Goal: Task Accomplishment & Management: Use online tool/utility

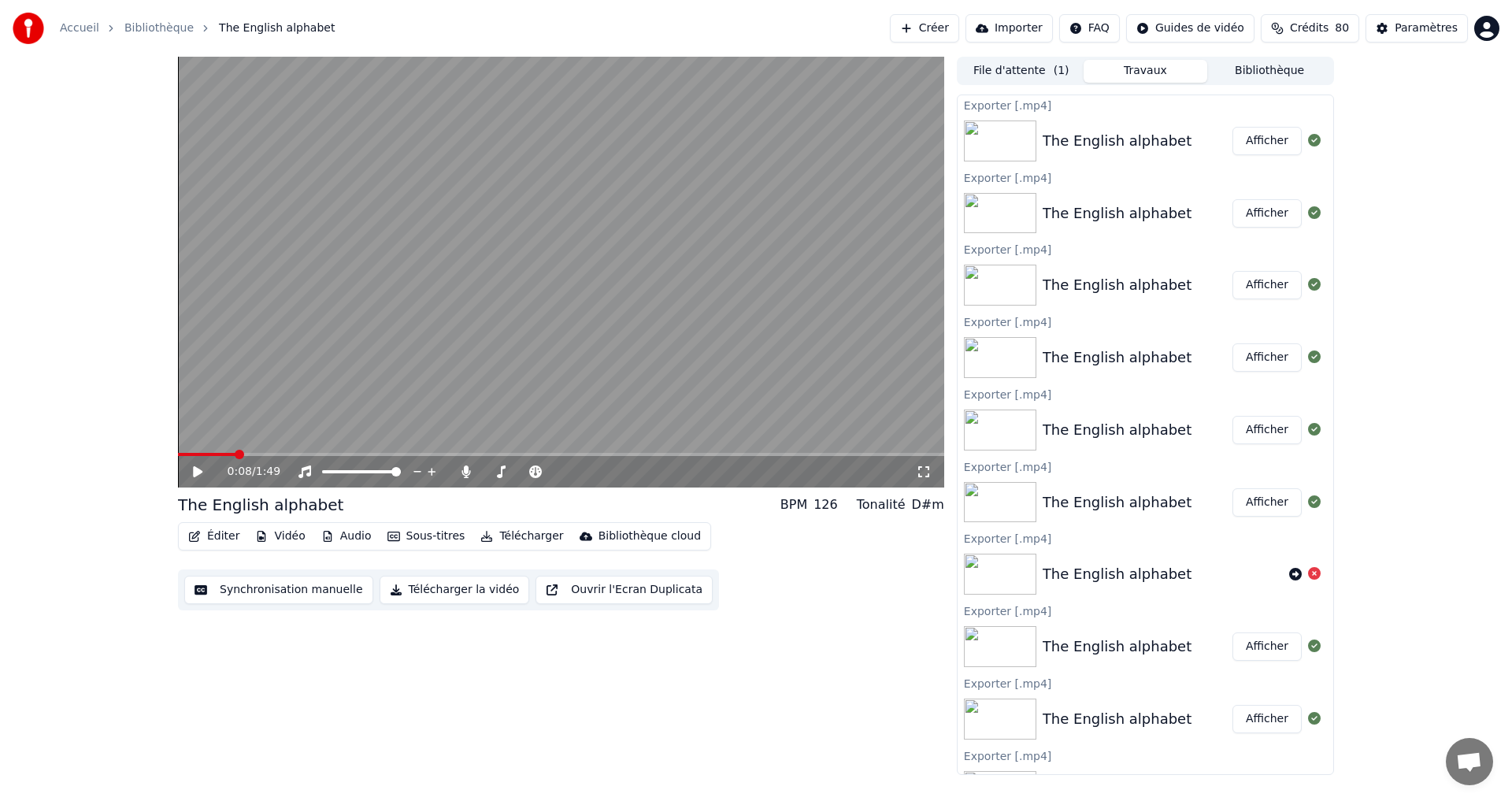
click at [207, 536] on button "Éditer" at bounding box center [214, 536] width 63 height 22
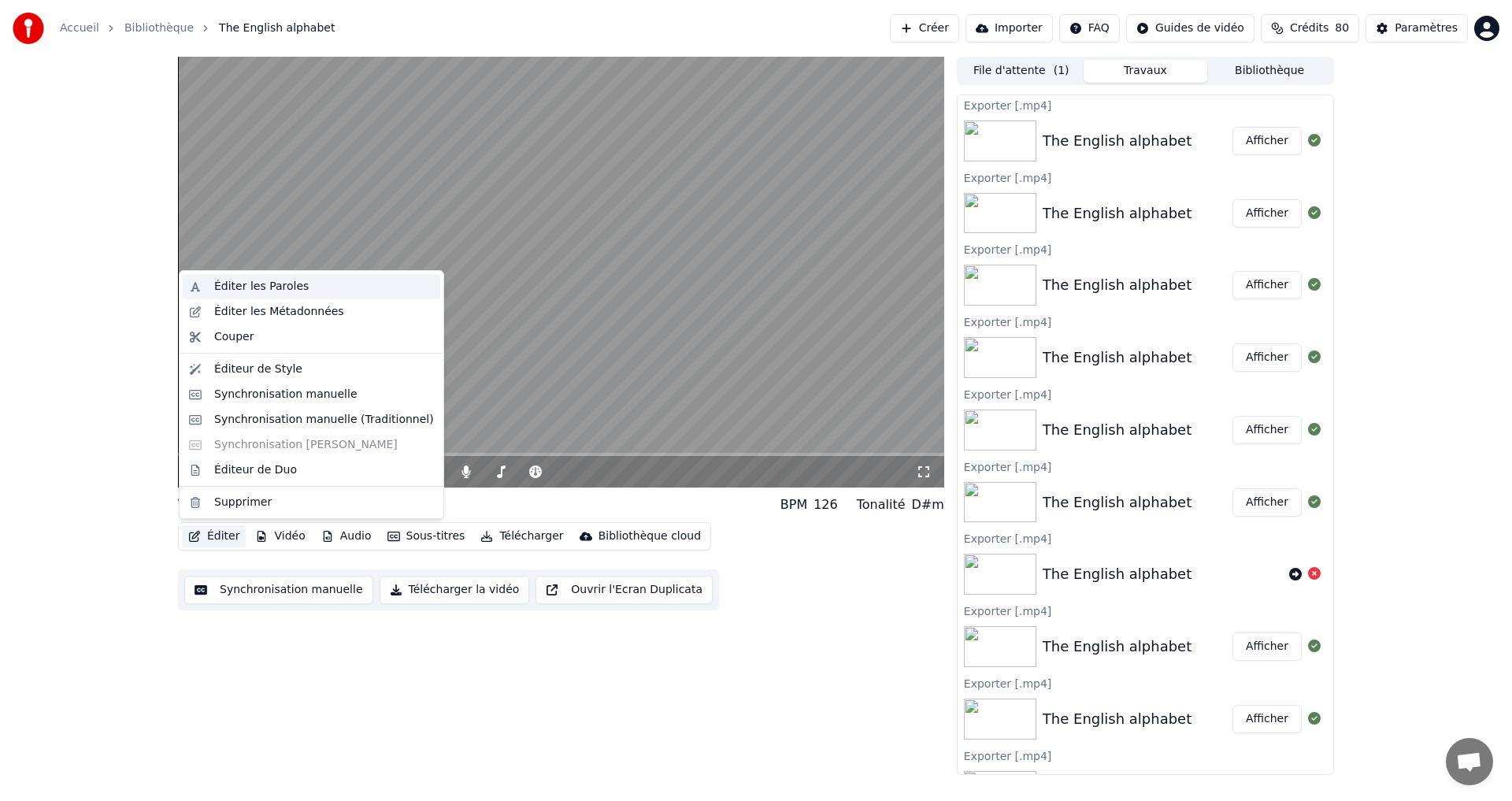
click at [280, 287] on div "Éditer les Paroles" at bounding box center [262, 286] width 94 height 15
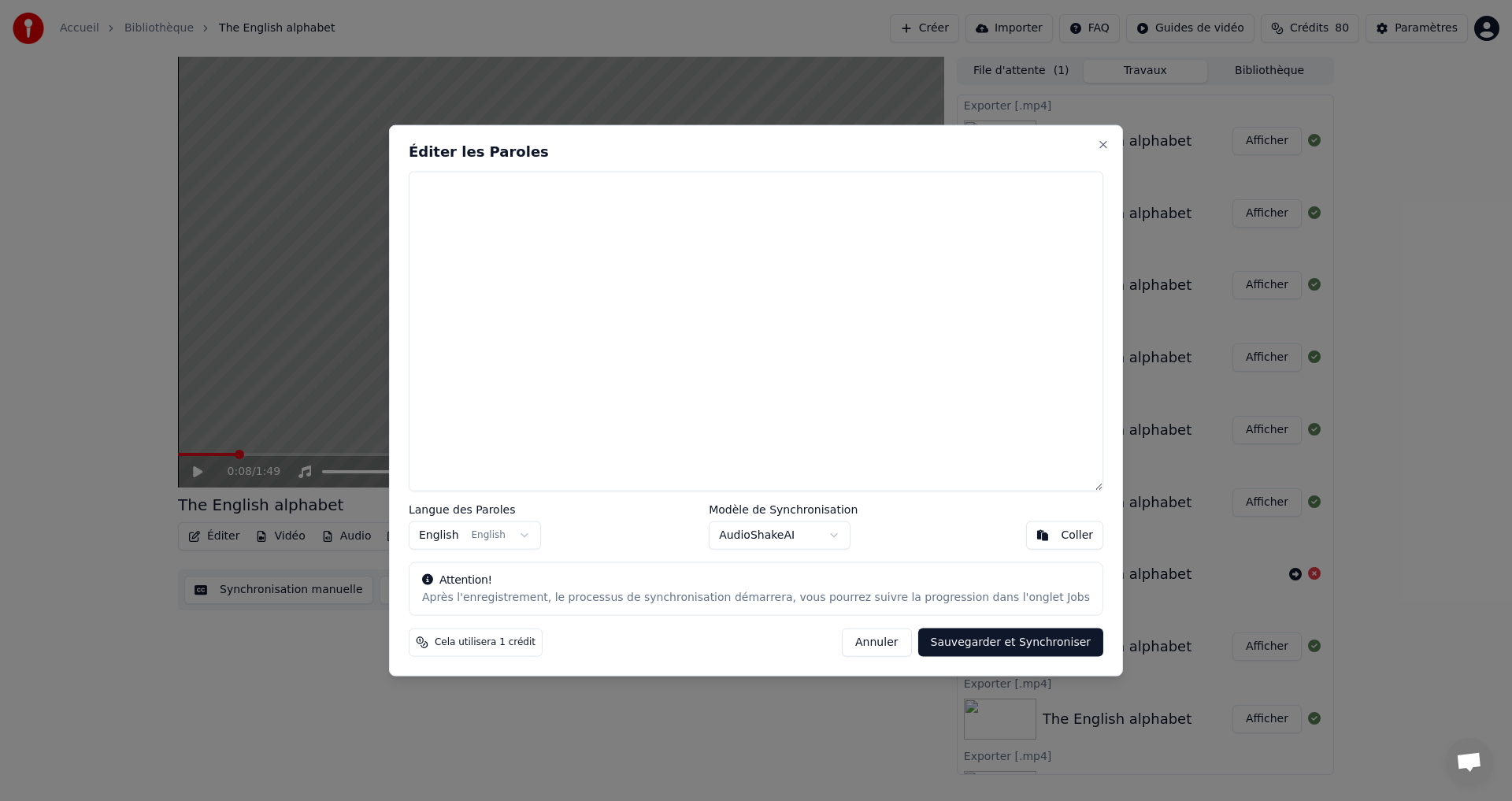
paste textarea "**********"
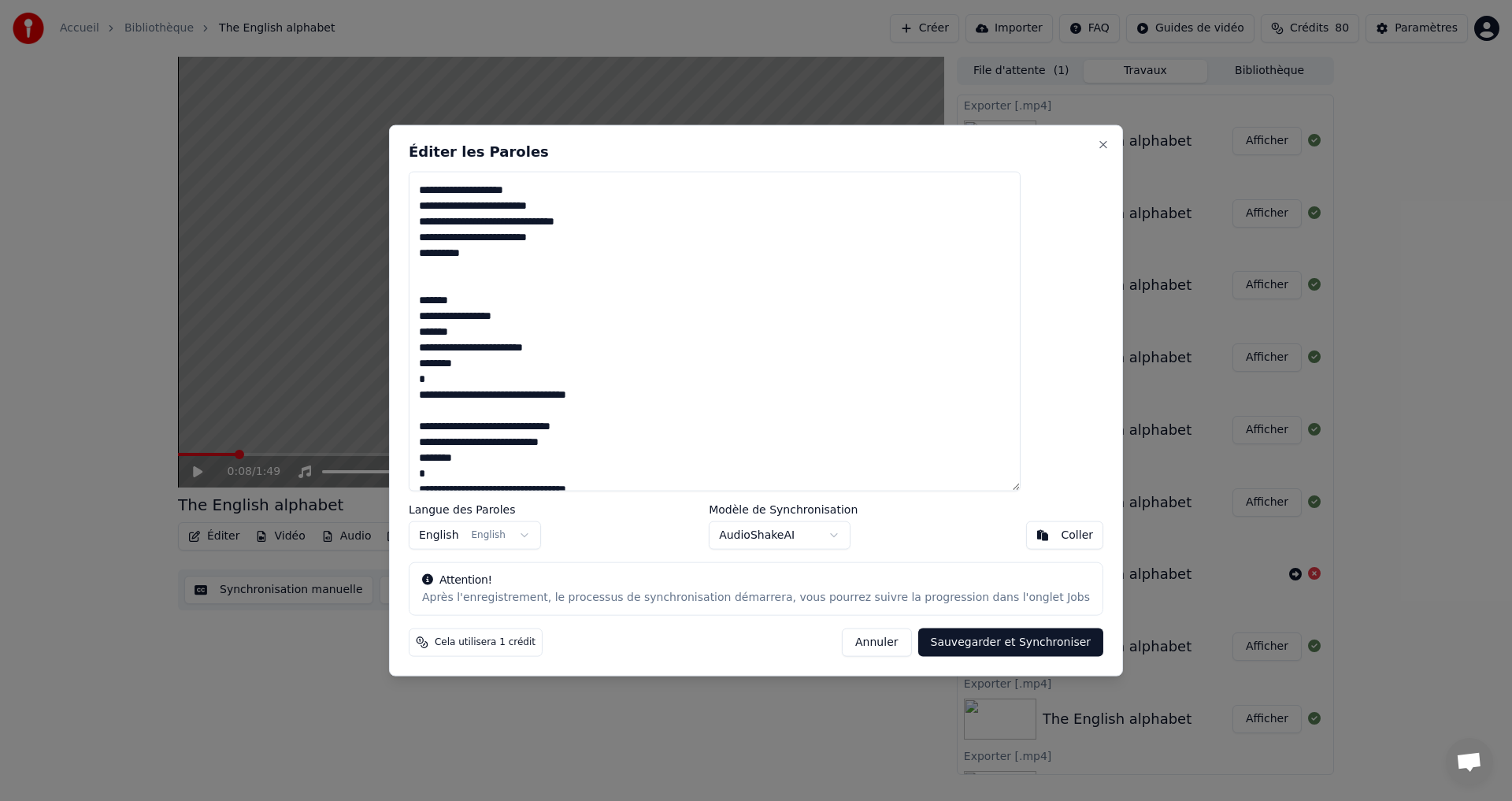
scroll to position [449, 0]
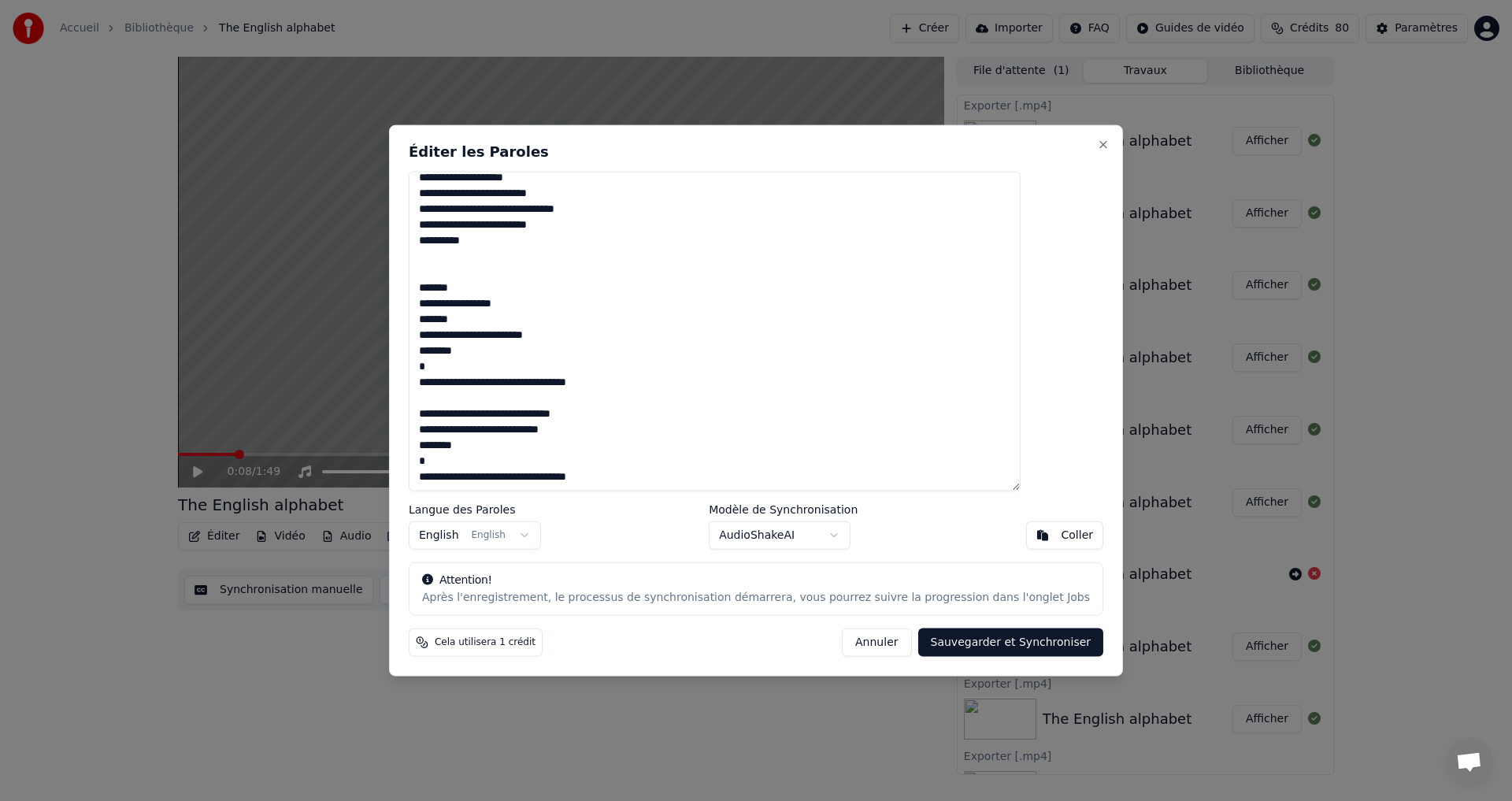
type textarea "**********"
click at [786, 536] on body "Accueil Bibliothèque The English alphabet Créer Importer FAQ Guides de vidéo Cr…" at bounding box center [756, 400] width 1512 height 801
click at [987, 643] on button "Sauvegarder et Synchroniser" at bounding box center [1011, 642] width 186 height 28
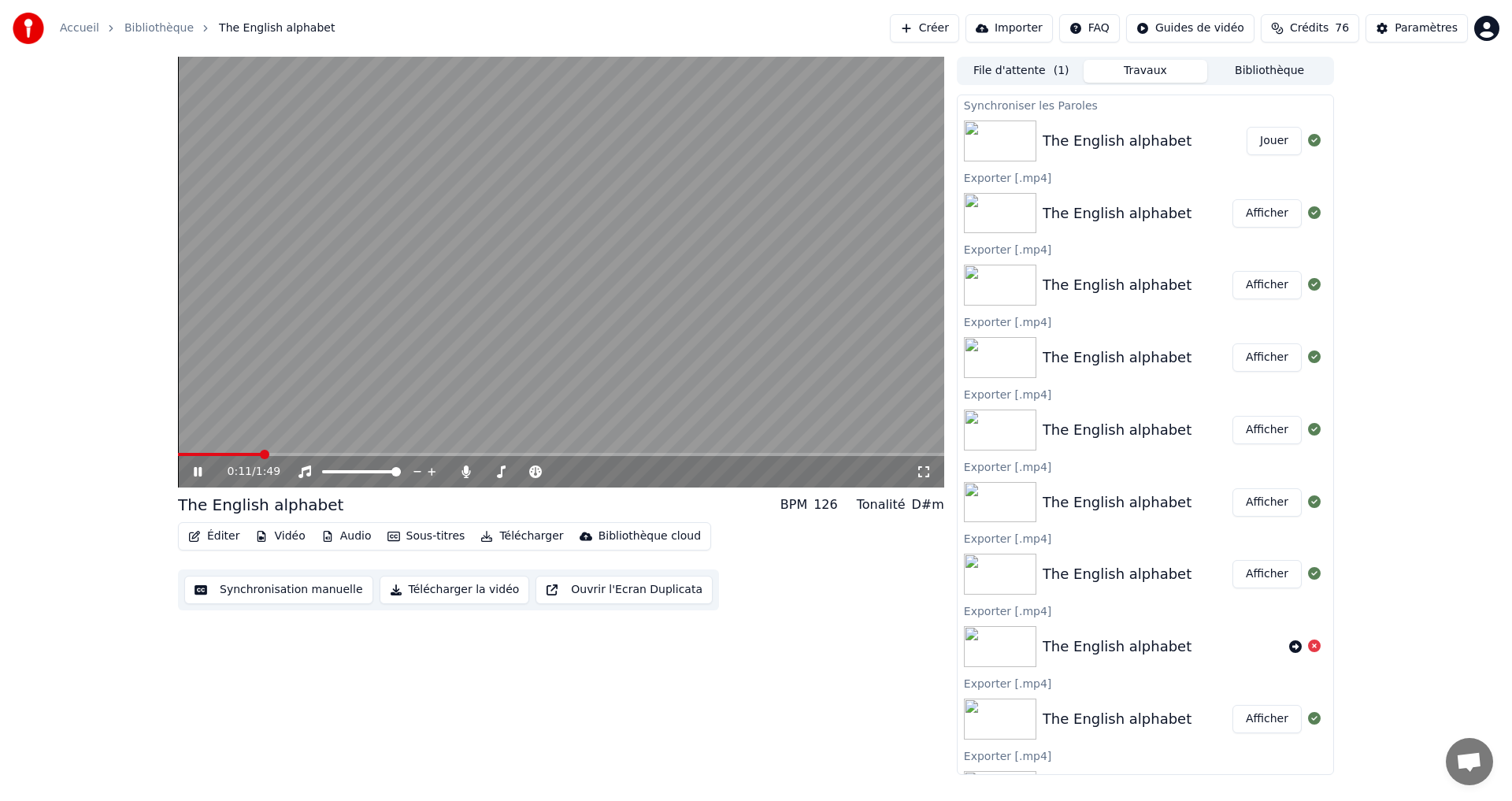
click at [184, 457] on div "0:11 / 1:49" at bounding box center [561, 472] width 766 height 32
click at [178, 459] on span at bounding box center [183, 454] width 9 height 9
click at [189, 467] on div "0:08 / 1:49" at bounding box center [561, 472] width 754 height 15
drag, startPoint x: 202, startPoint y: 448, endPoint x: 159, endPoint y: 455, distance: 43.6
click at [157, 455] on div "0:10 / 1:49 The English alphabet BPM 126 Tonalité D#m Éditer Vidéo Audio Sous-t…" at bounding box center [756, 415] width 1512 height 718
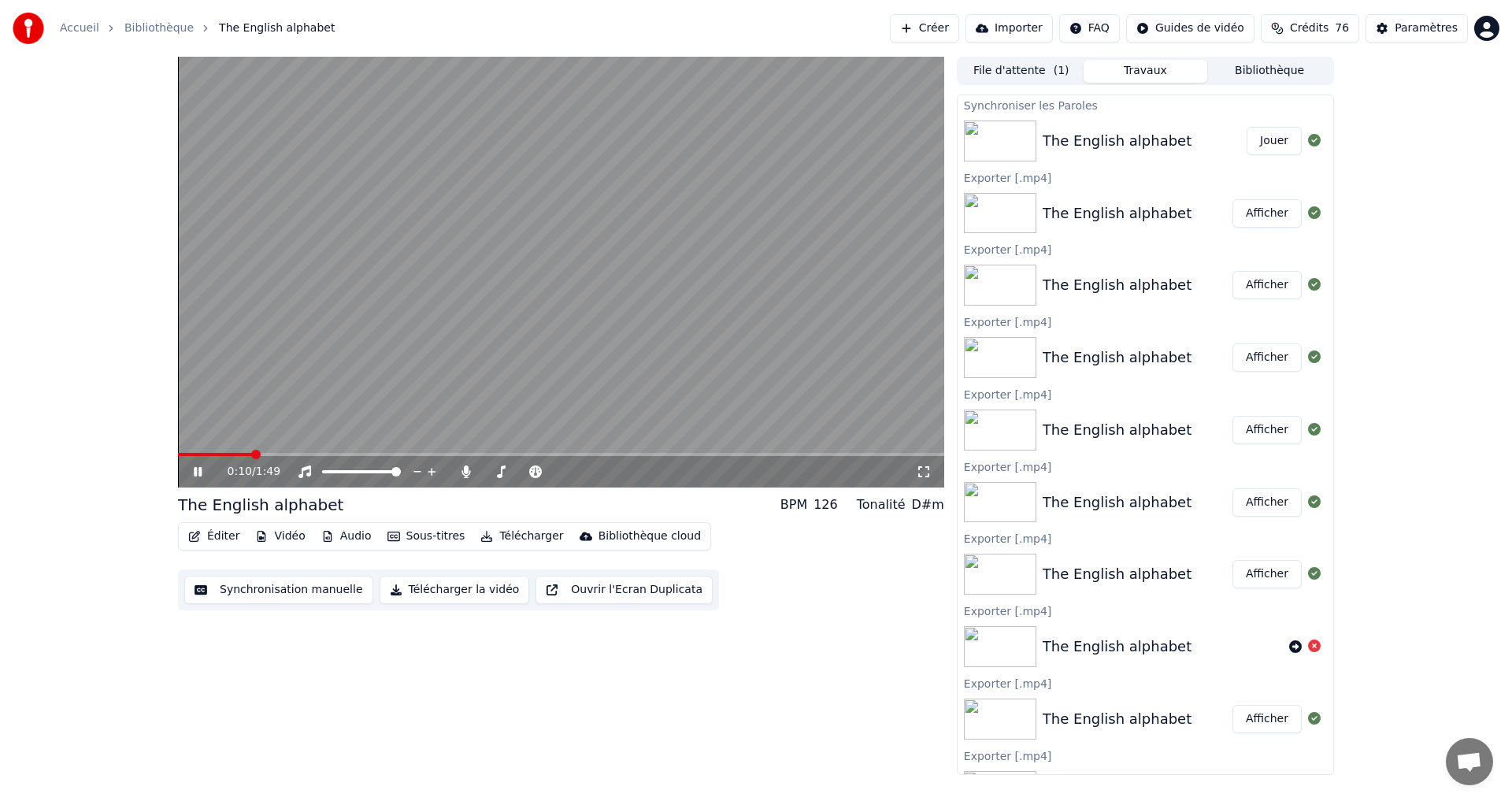
click at [194, 473] on icon at bounding box center [208, 472] width 37 height 13
click at [178, 449] on span at bounding box center [183, 454] width 9 height 9
click at [199, 471] on icon at bounding box center [197, 472] width 9 height 11
click at [199, 470] on icon at bounding box center [197, 471] width 8 height 9
click at [196, 468] on icon at bounding box center [197, 472] width 9 height 11
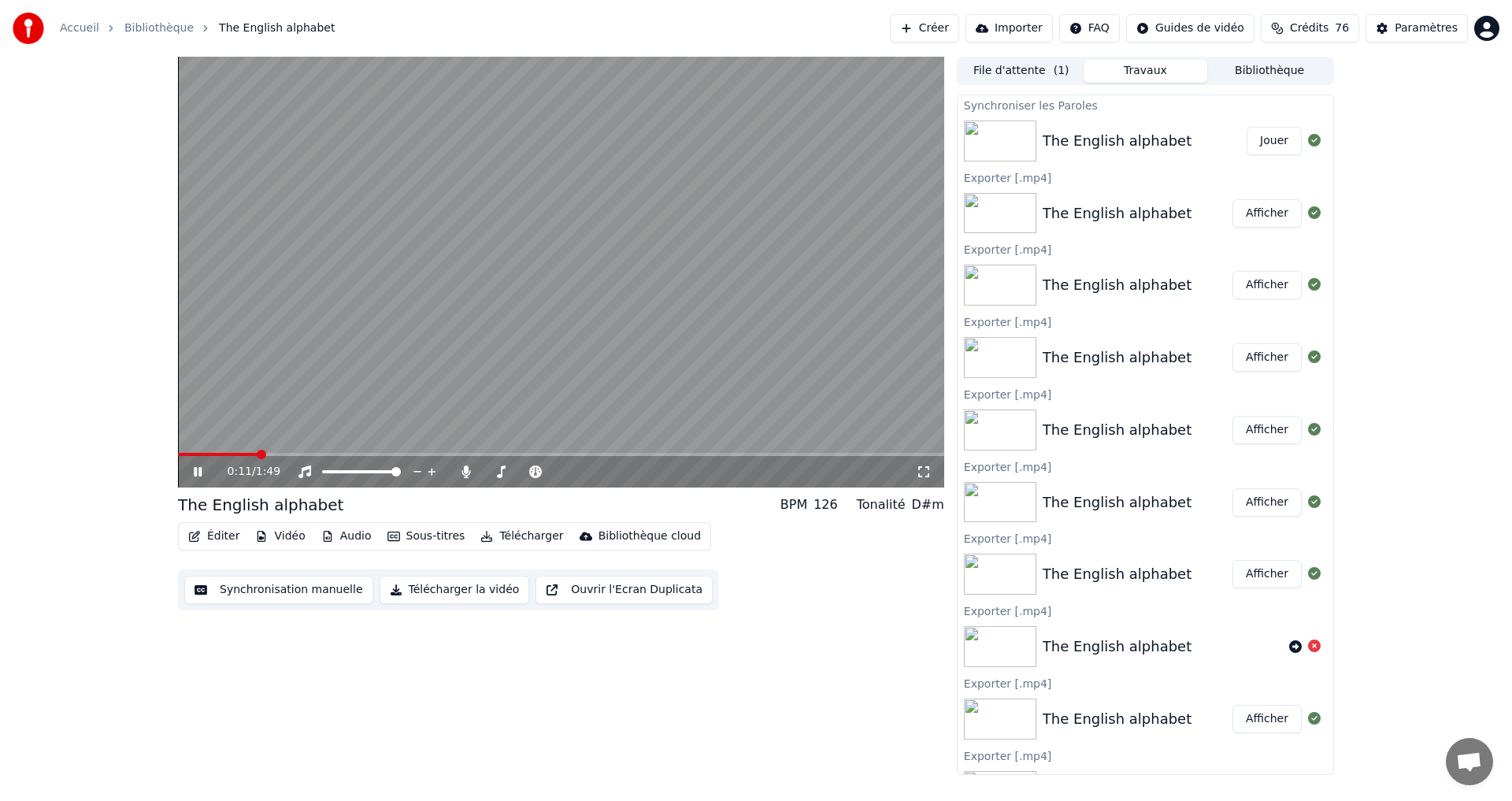
click at [196, 468] on icon at bounding box center [197, 471] width 8 height 9
click at [202, 536] on button "Éditer" at bounding box center [214, 536] width 63 height 22
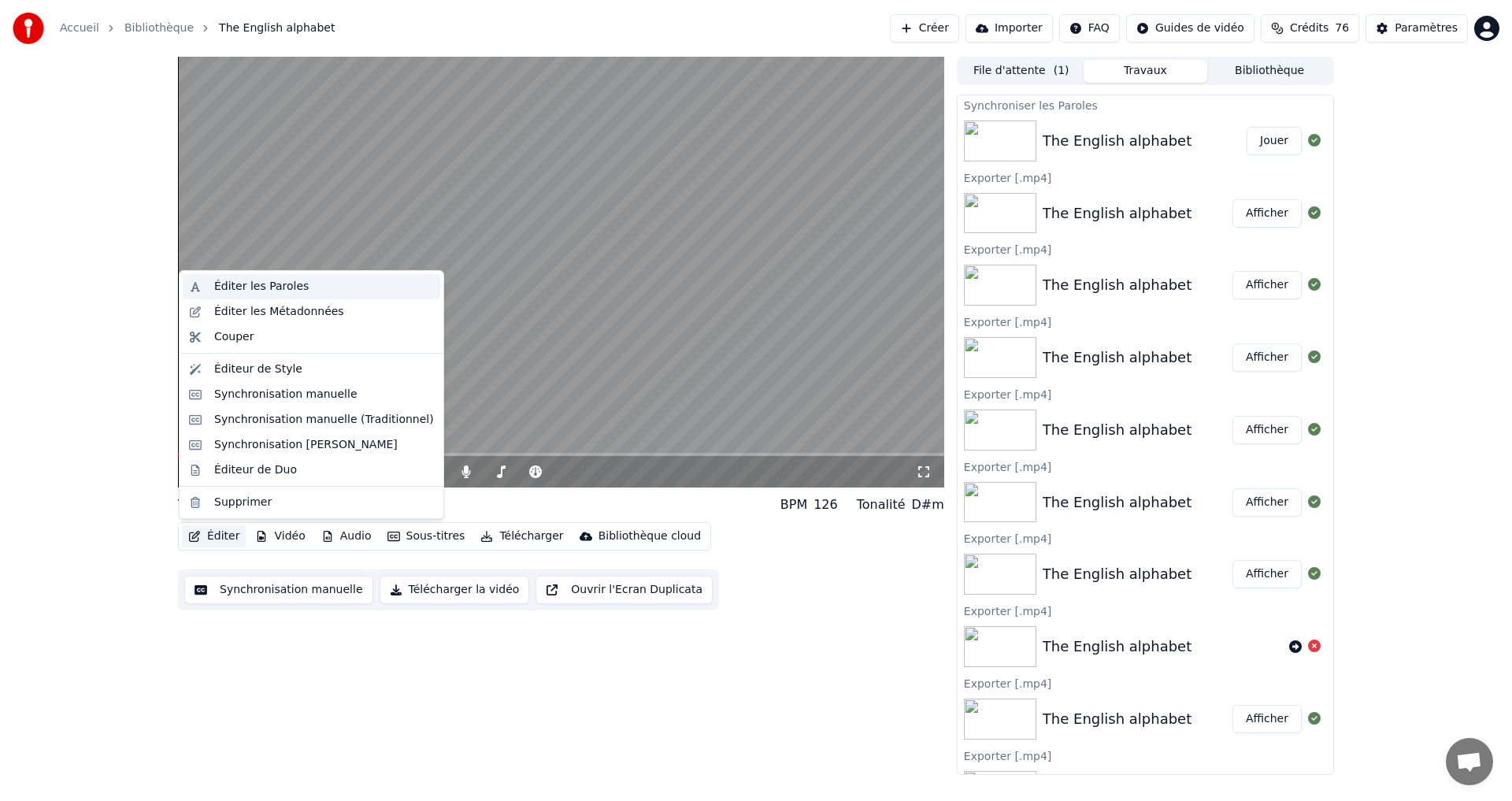
click at [274, 289] on div "Éditer les Paroles" at bounding box center [262, 286] width 94 height 15
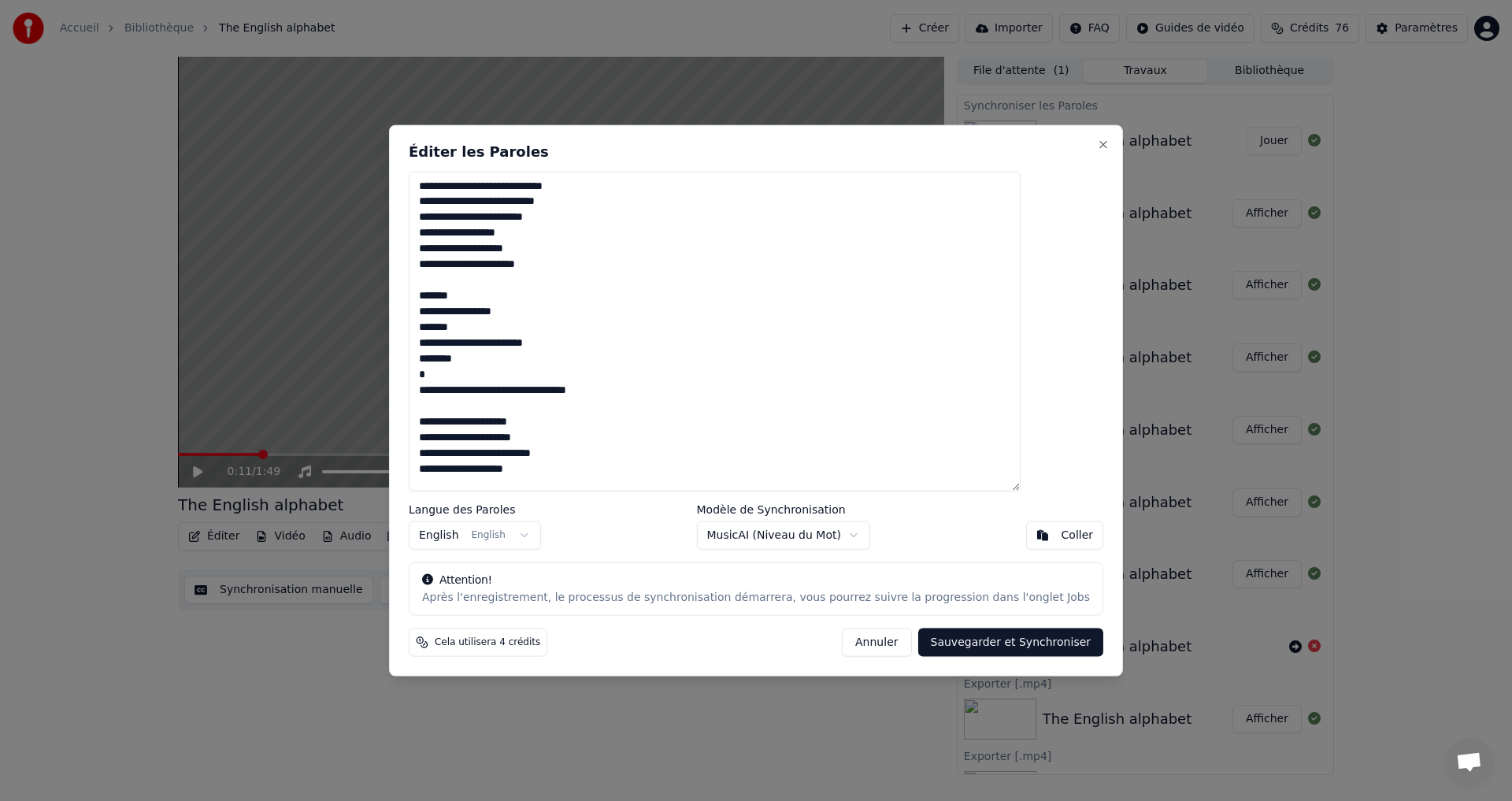
drag, startPoint x: 636, startPoint y: 482, endPoint x: 336, endPoint y: 59, distance: 518.6
click at [335, 56] on body "Accueil Bibliothèque The English alphabet Créer Importer FAQ Guides de vidéo Cr…" at bounding box center [756, 400] width 1512 height 801
type textarea "**********"
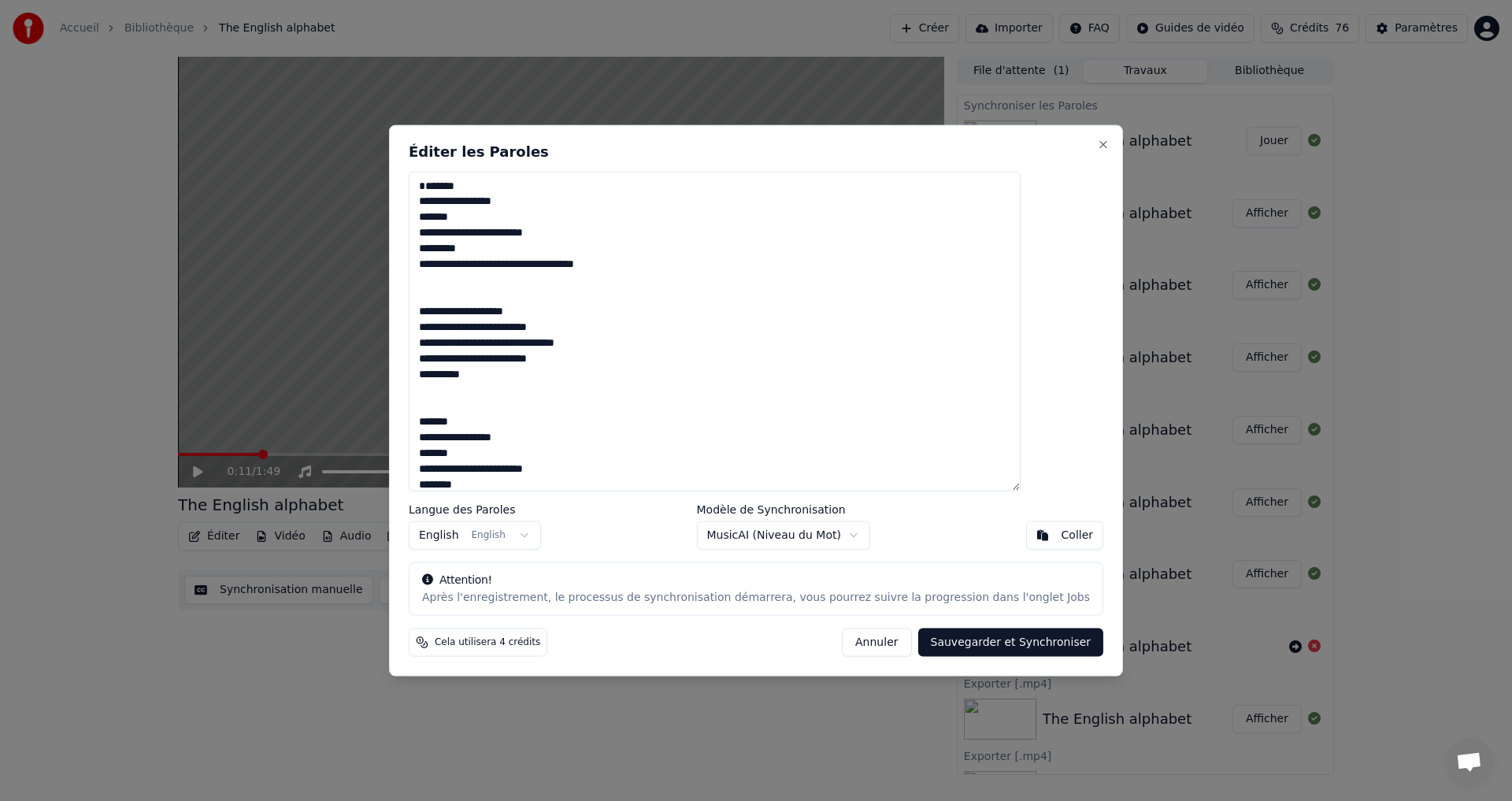
scroll to position [150, 0]
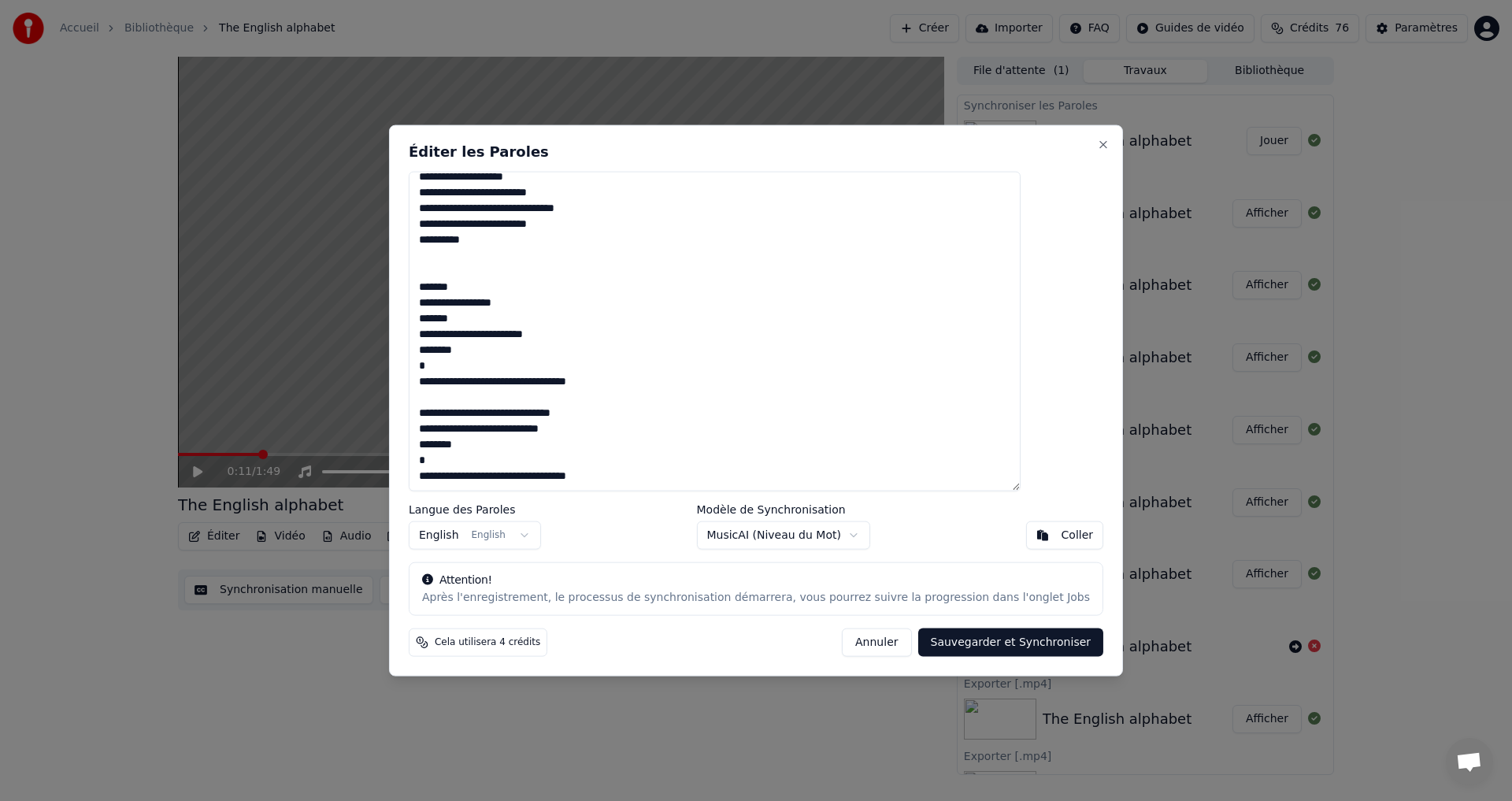
drag, startPoint x: 466, startPoint y: 195, endPoint x: 827, endPoint y: 587, distance: 532.9
click at [827, 587] on div "**********" at bounding box center [756, 400] width 734 height 552
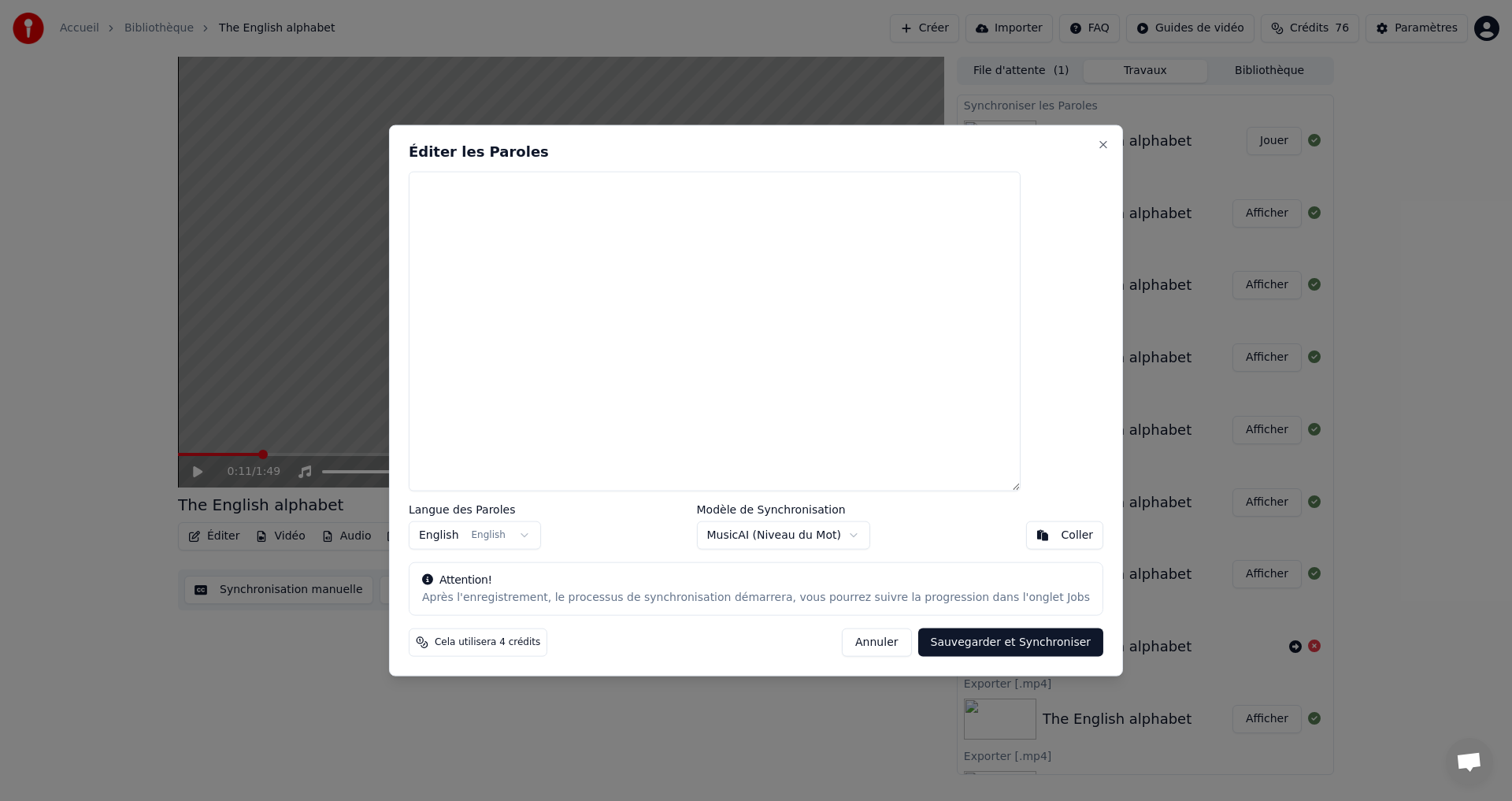
scroll to position [0, 0]
paste textarea "**********"
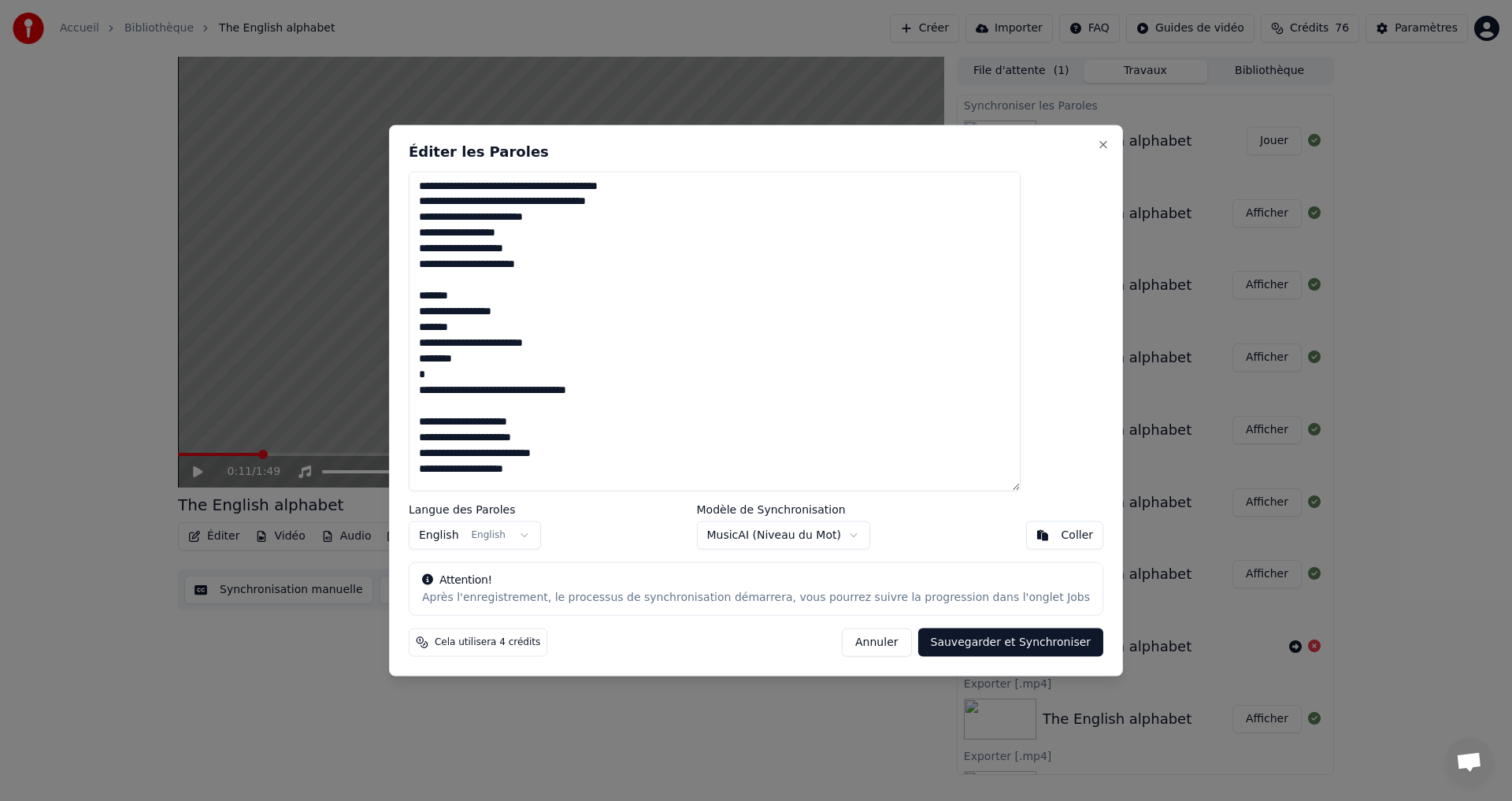
scroll to position [395, 0]
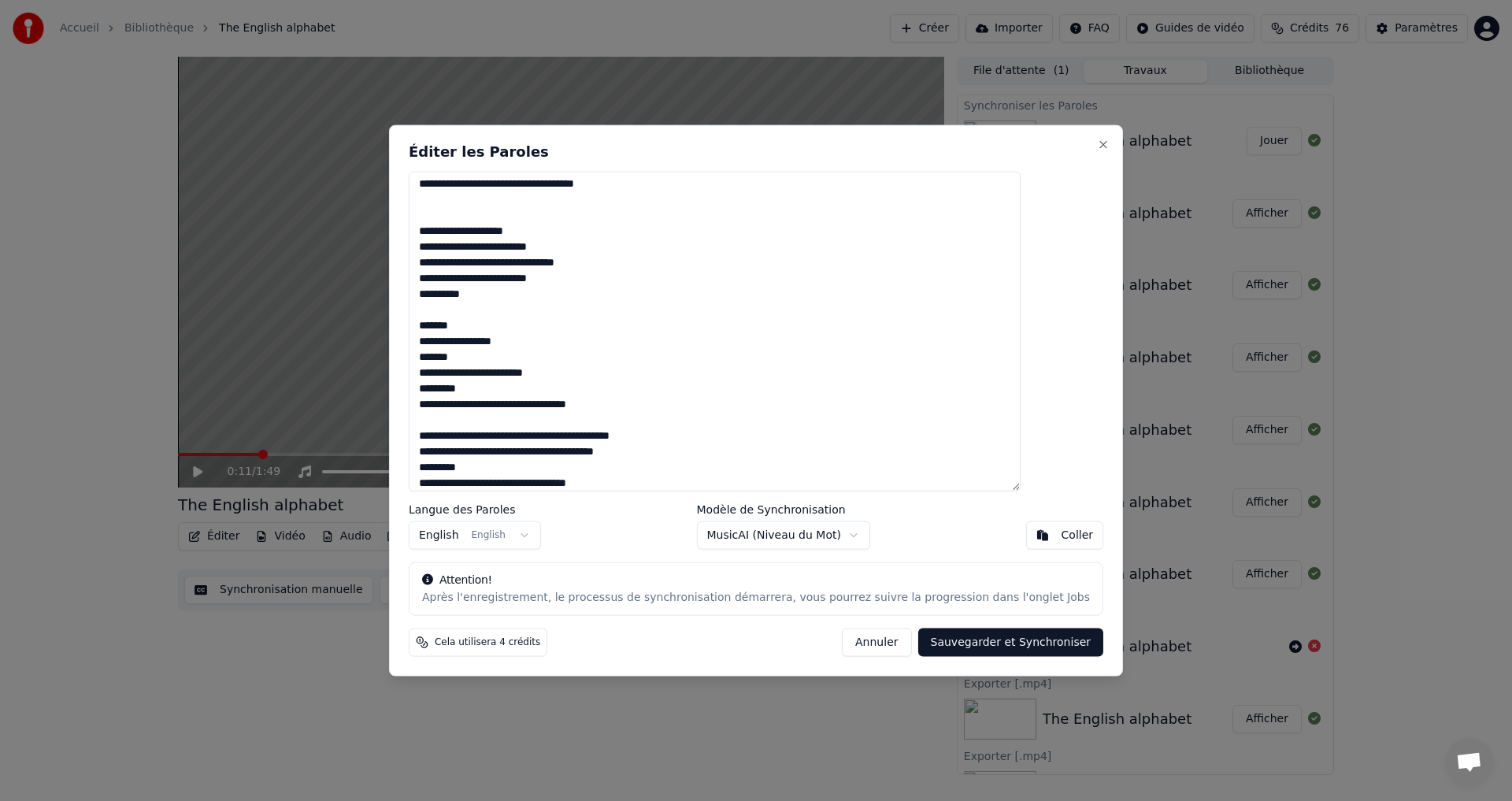
click at [531, 214] on textarea "**********" at bounding box center [714, 331] width 611 height 321
type textarea "**********"
click at [930, 638] on button "Sauvegarder et Synchroniser" at bounding box center [1011, 642] width 186 height 28
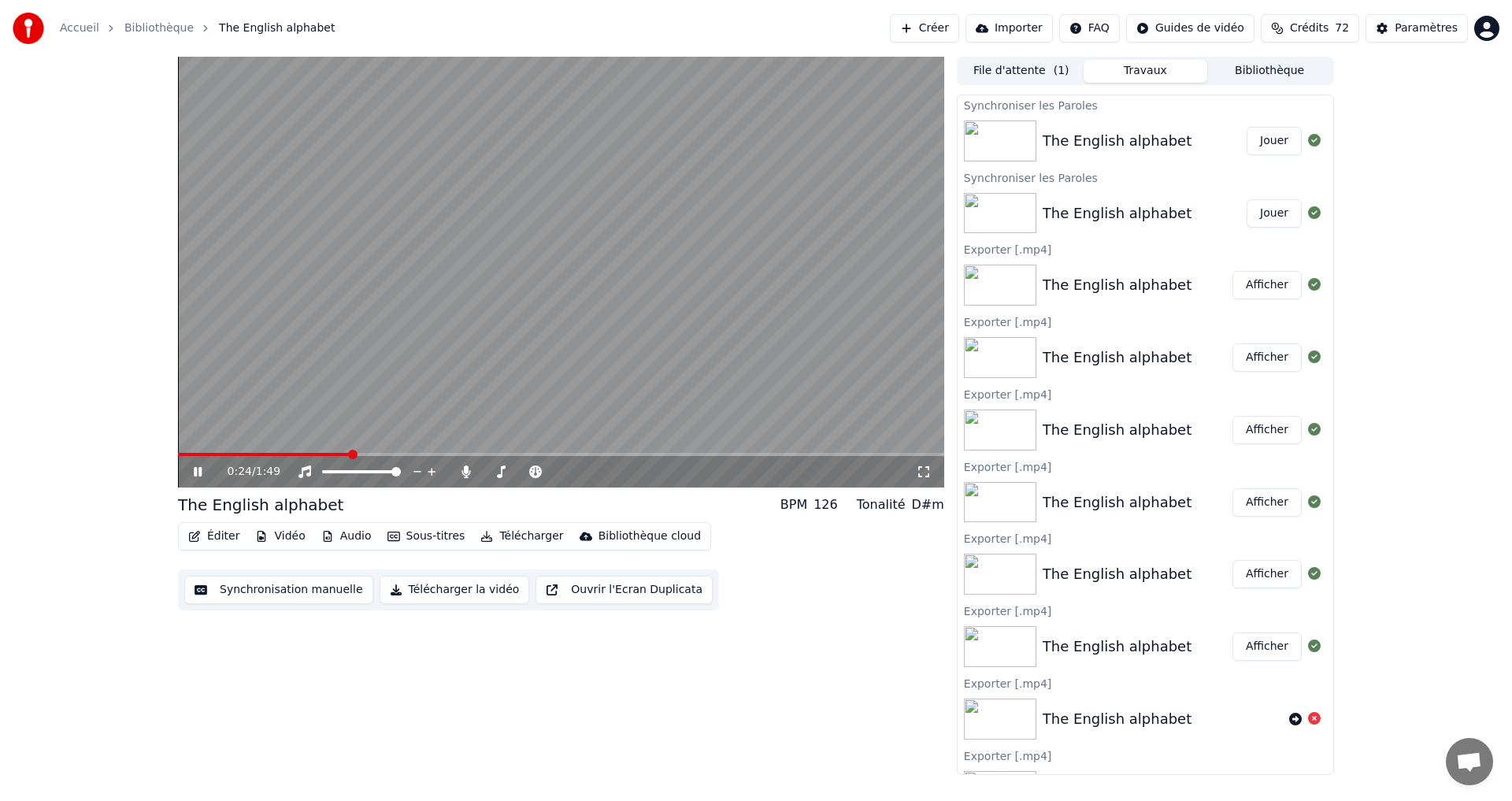
click at [188, 475] on div "0:24 / 1:49" at bounding box center [561, 472] width 754 height 15
click at [188, 455] on span at bounding box center [304, 455] width 253 height 3
click at [210, 533] on button "Éditer" at bounding box center [214, 536] width 63 height 22
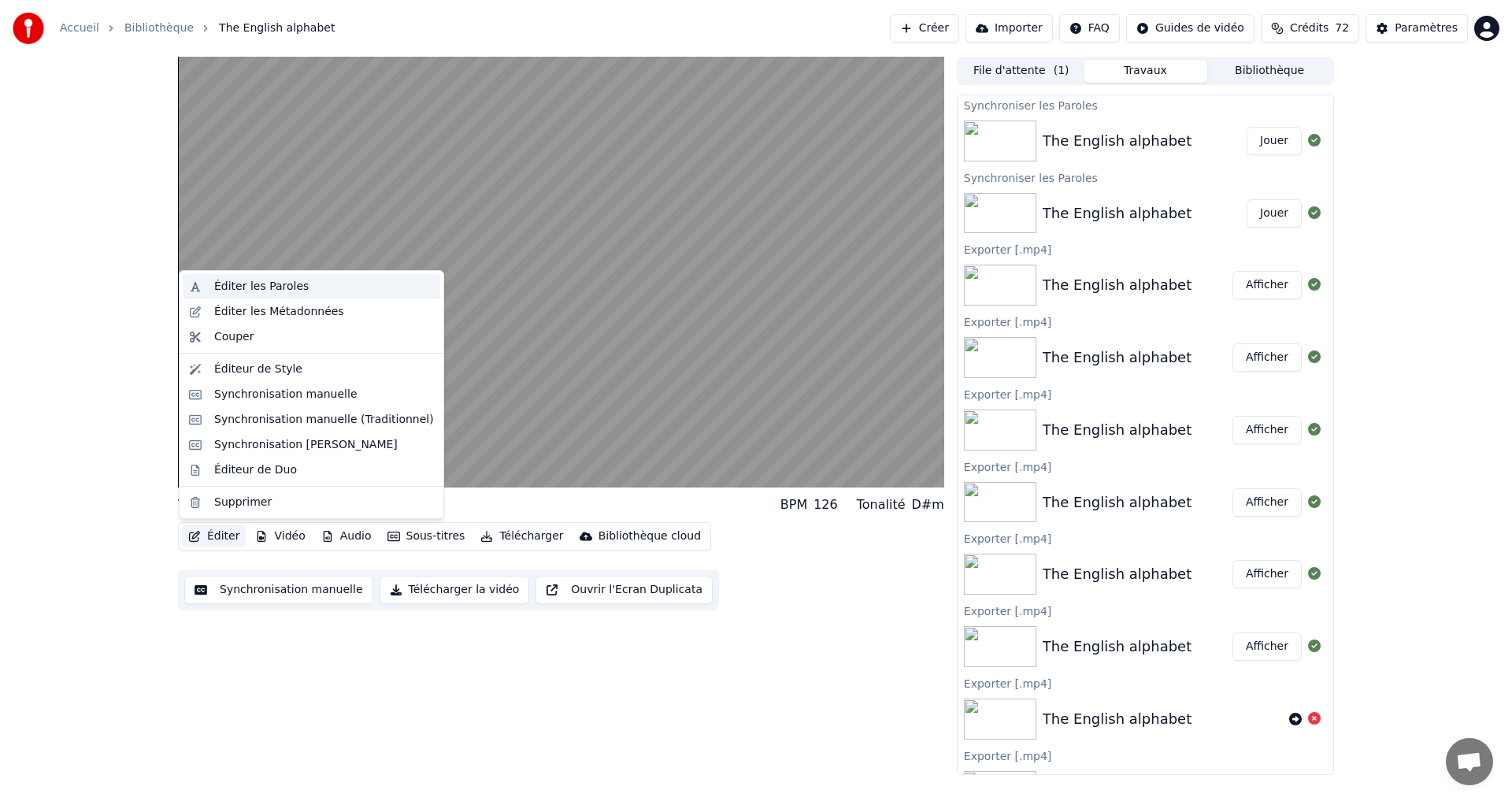
click at [284, 292] on div "Éditer les Paroles" at bounding box center [262, 286] width 94 height 15
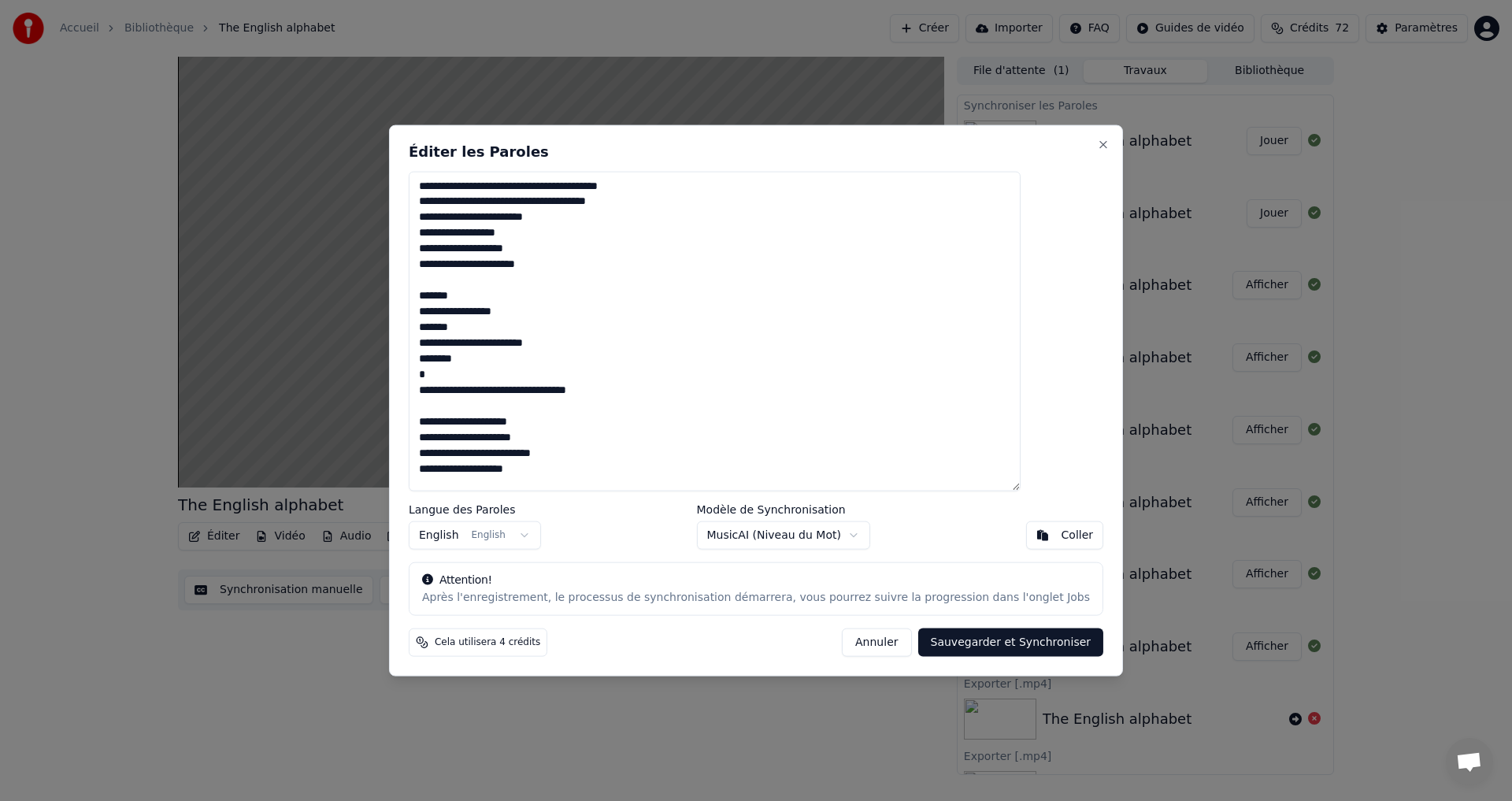
click at [796, 542] on body "Accueil Bibliothèque The English alphabet Créer Importer FAQ Guides de vidéo Cr…" at bounding box center [756, 400] width 1512 height 801
click at [932, 647] on button "Sauvegarder et Synchroniser" at bounding box center [1011, 642] width 186 height 28
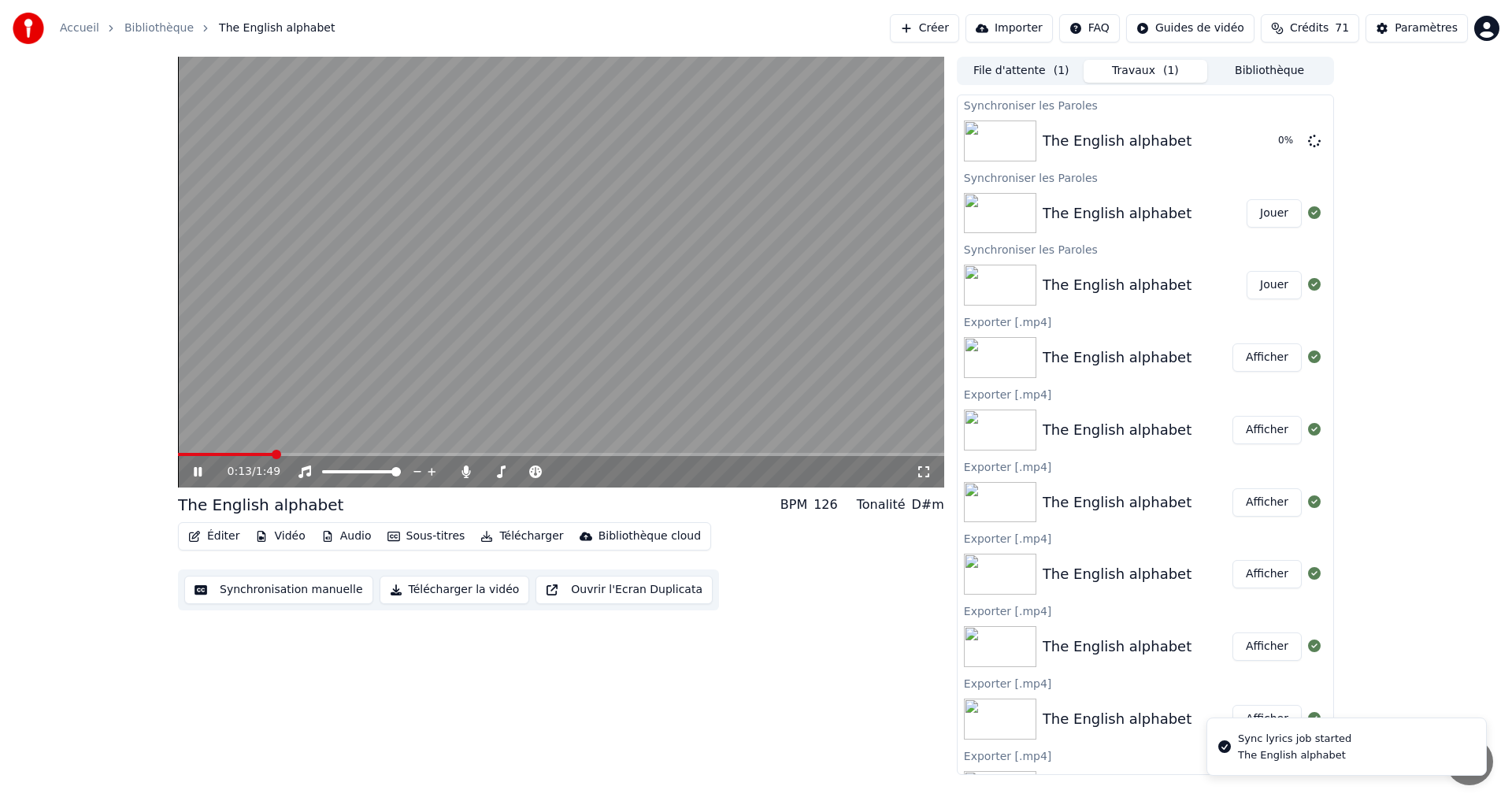
click at [1094, 223] on div "The English alphabet" at bounding box center [1117, 214] width 149 height 22
click at [1256, 215] on button "Jouer" at bounding box center [1274, 213] width 55 height 28
click at [1130, 135] on div "The English alphabet" at bounding box center [1117, 141] width 149 height 22
click at [1257, 134] on button "Jouer" at bounding box center [1274, 141] width 55 height 28
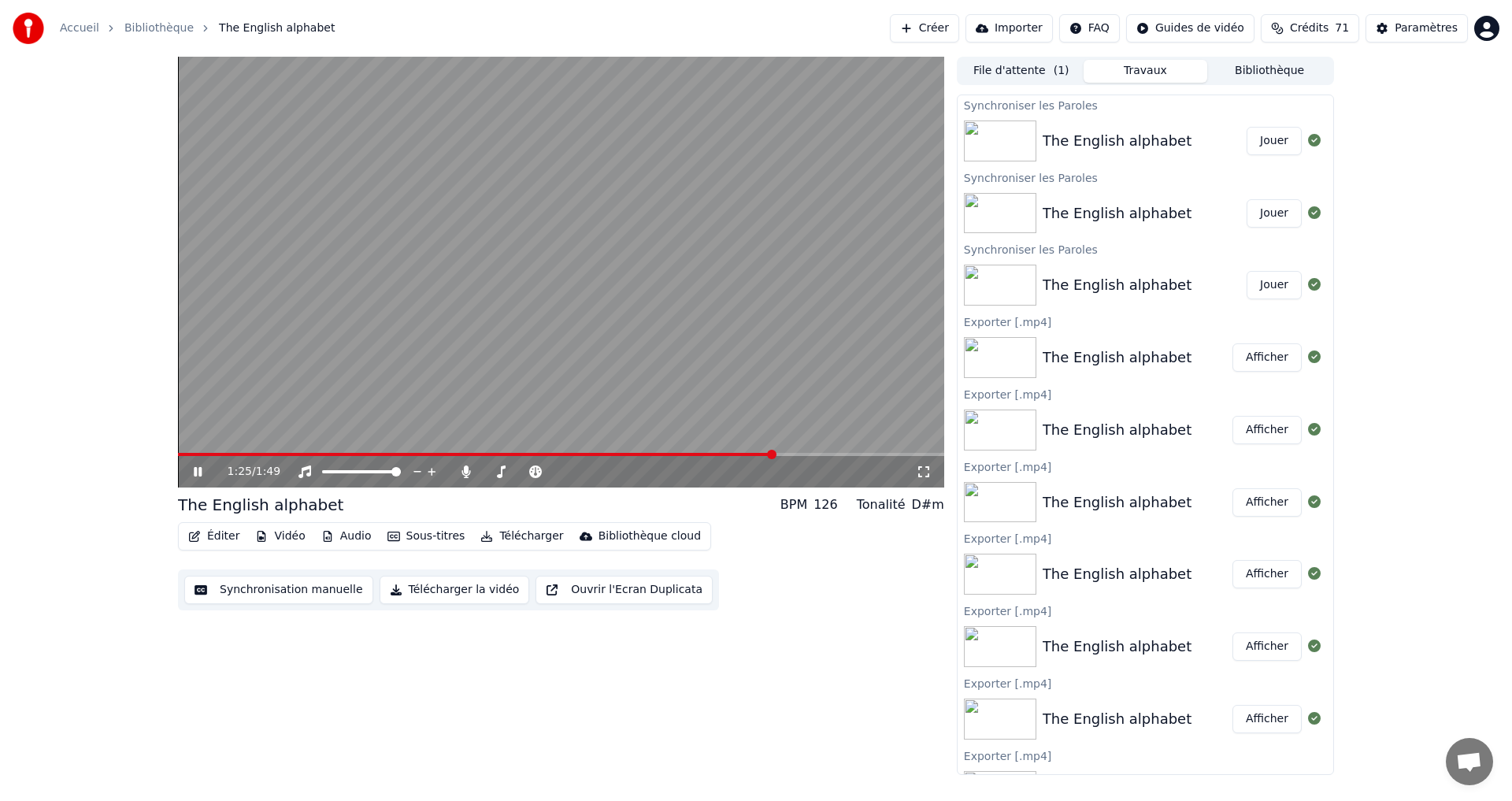
click at [196, 472] on icon at bounding box center [197, 471] width 8 height 9
click at [210, 535] on button "Éditer" at bounding box center [214, 536] width 63 height 22
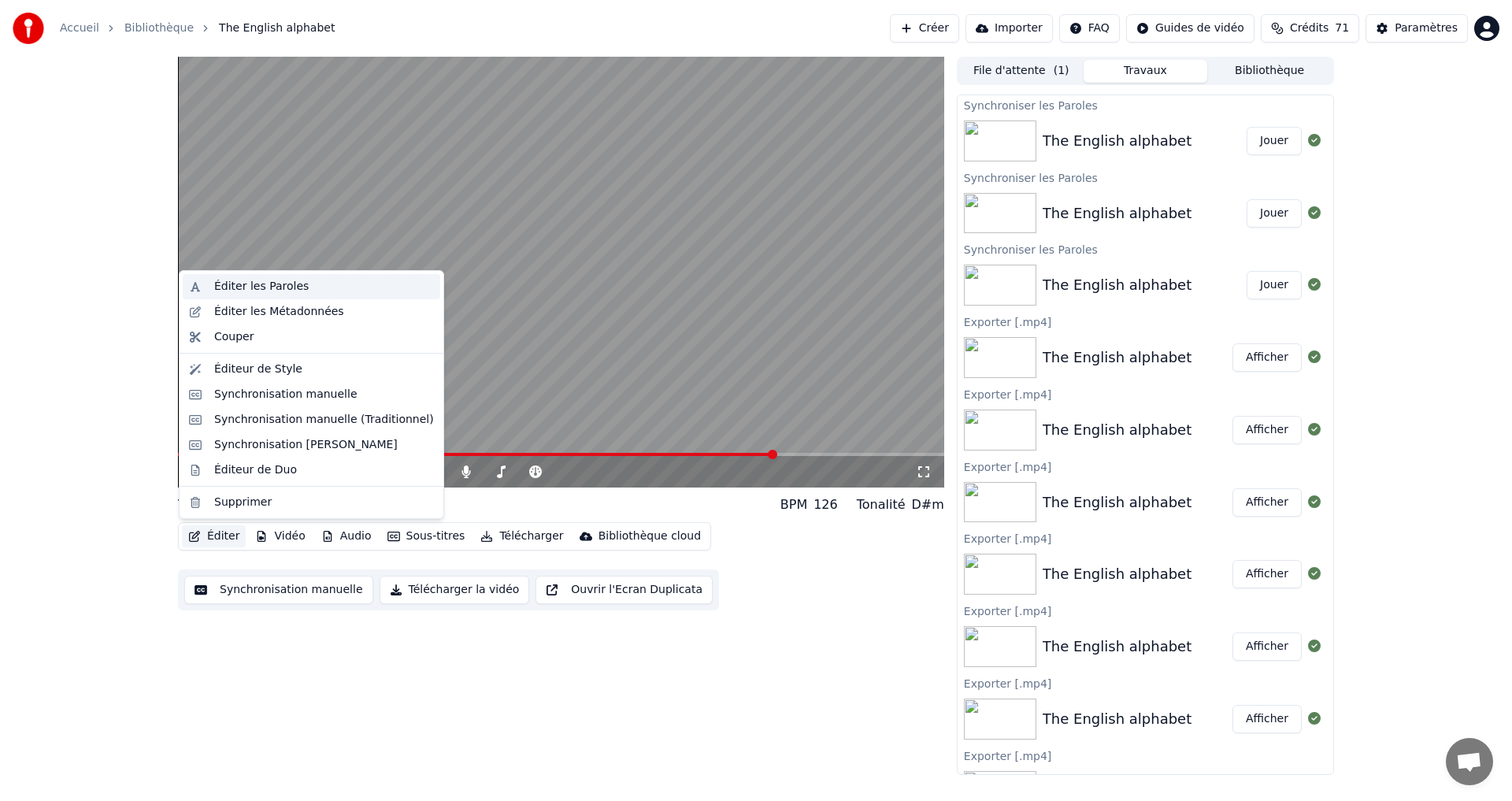
click at [284, 279] on div "Éditer les Paroles" at bounding box center [262, 286] width 94 height 15
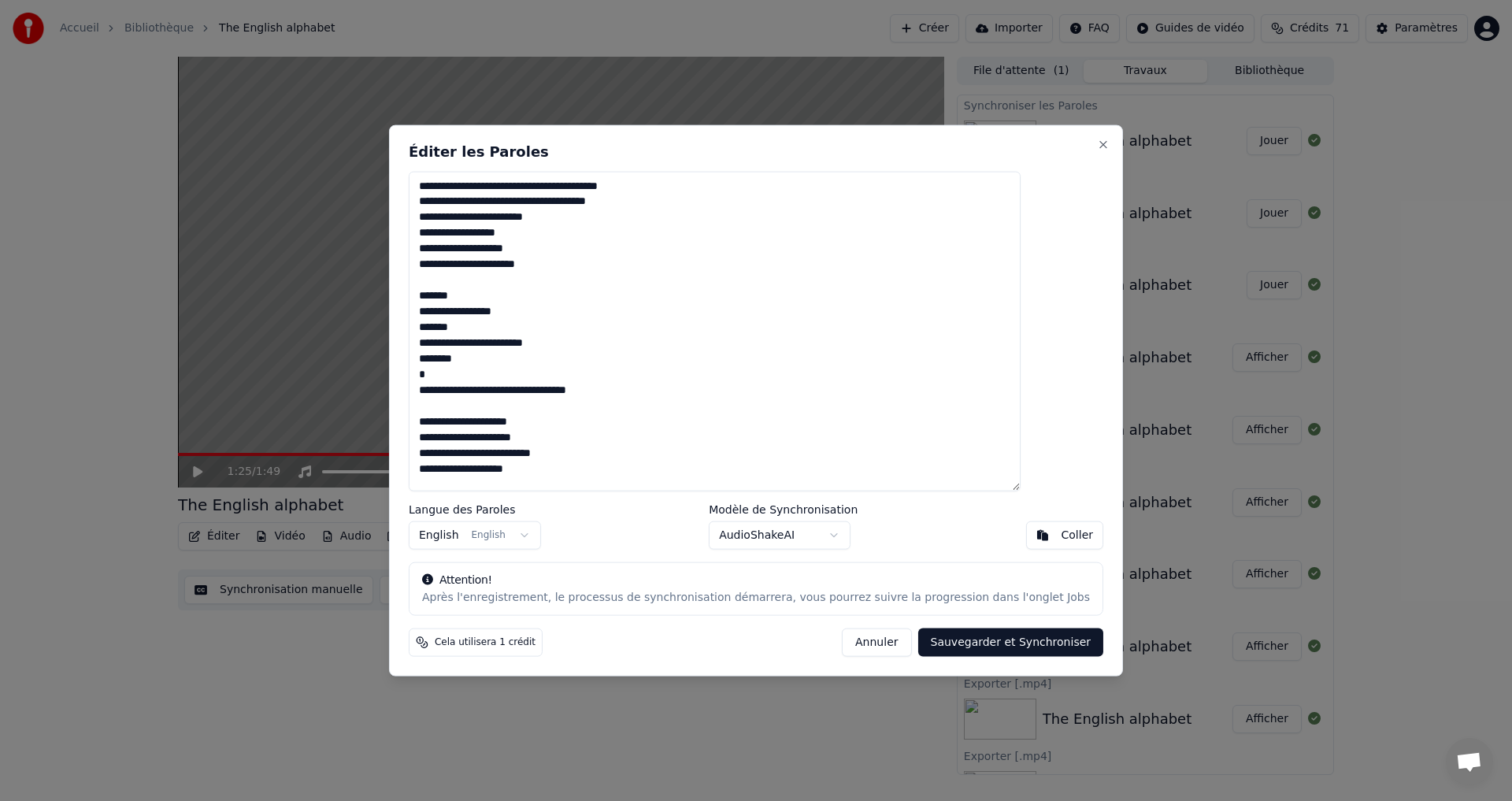
scroll to position [401, 0]
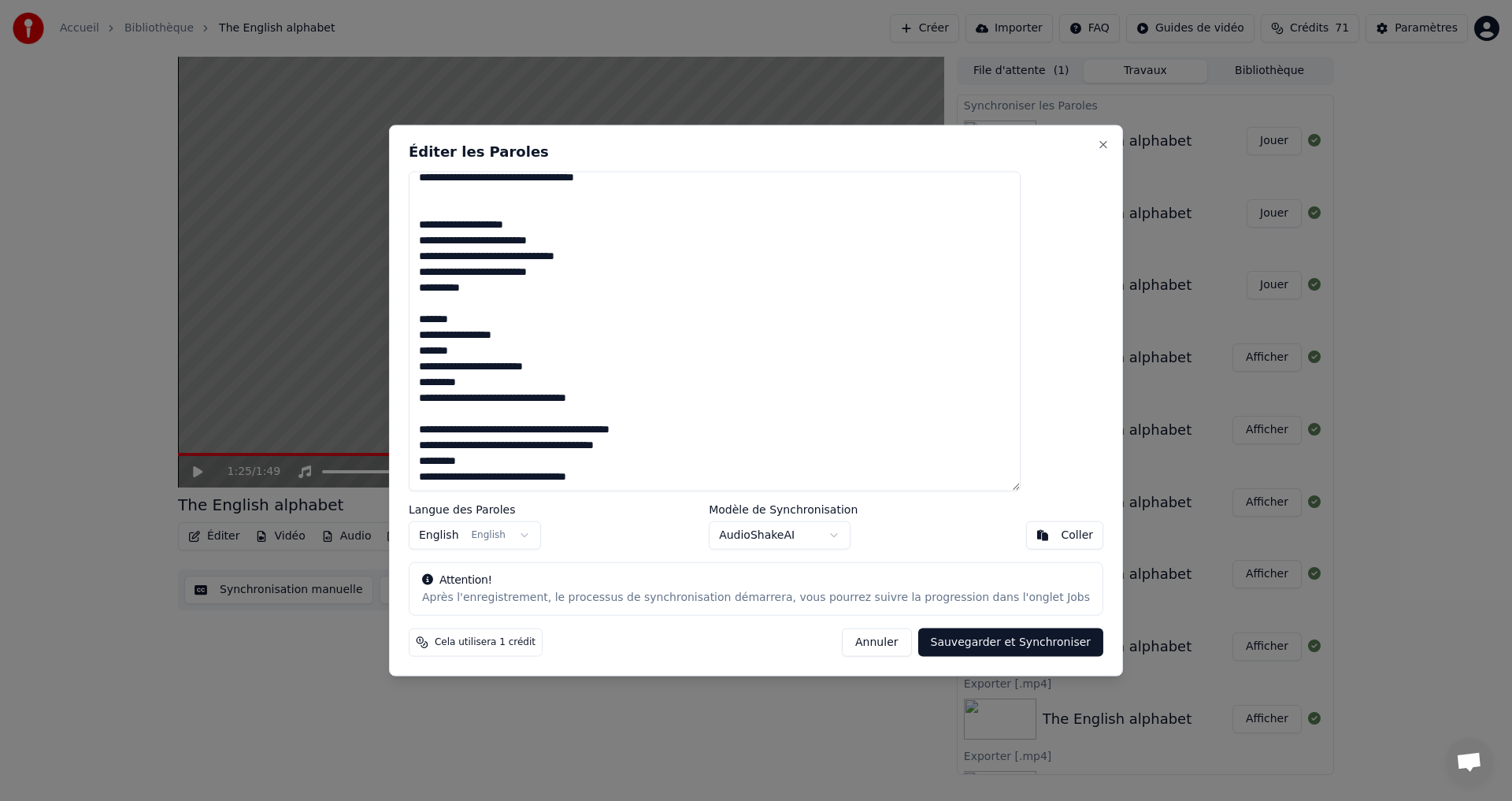
drag, startPoint x: 462, startPoint y: 184, endPoint x: 539, endPoint y: 469, distance: 295.2
click at [786, 586] on div "**********" at bounding box center [756, 400] width 734 height 552
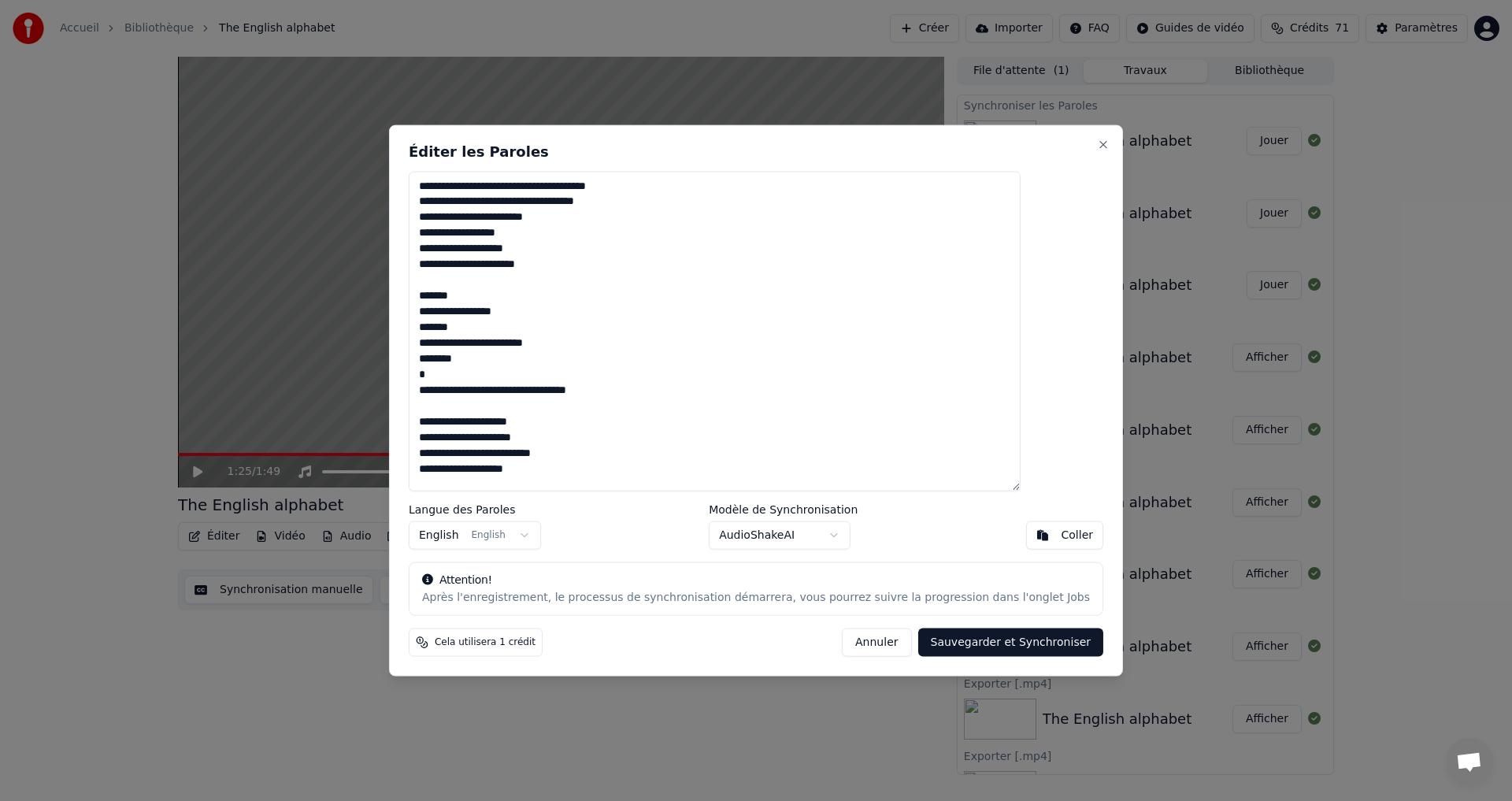
click at [509, 369] on textarea "**********" at bounding box center [714, 331] width 611 height 321
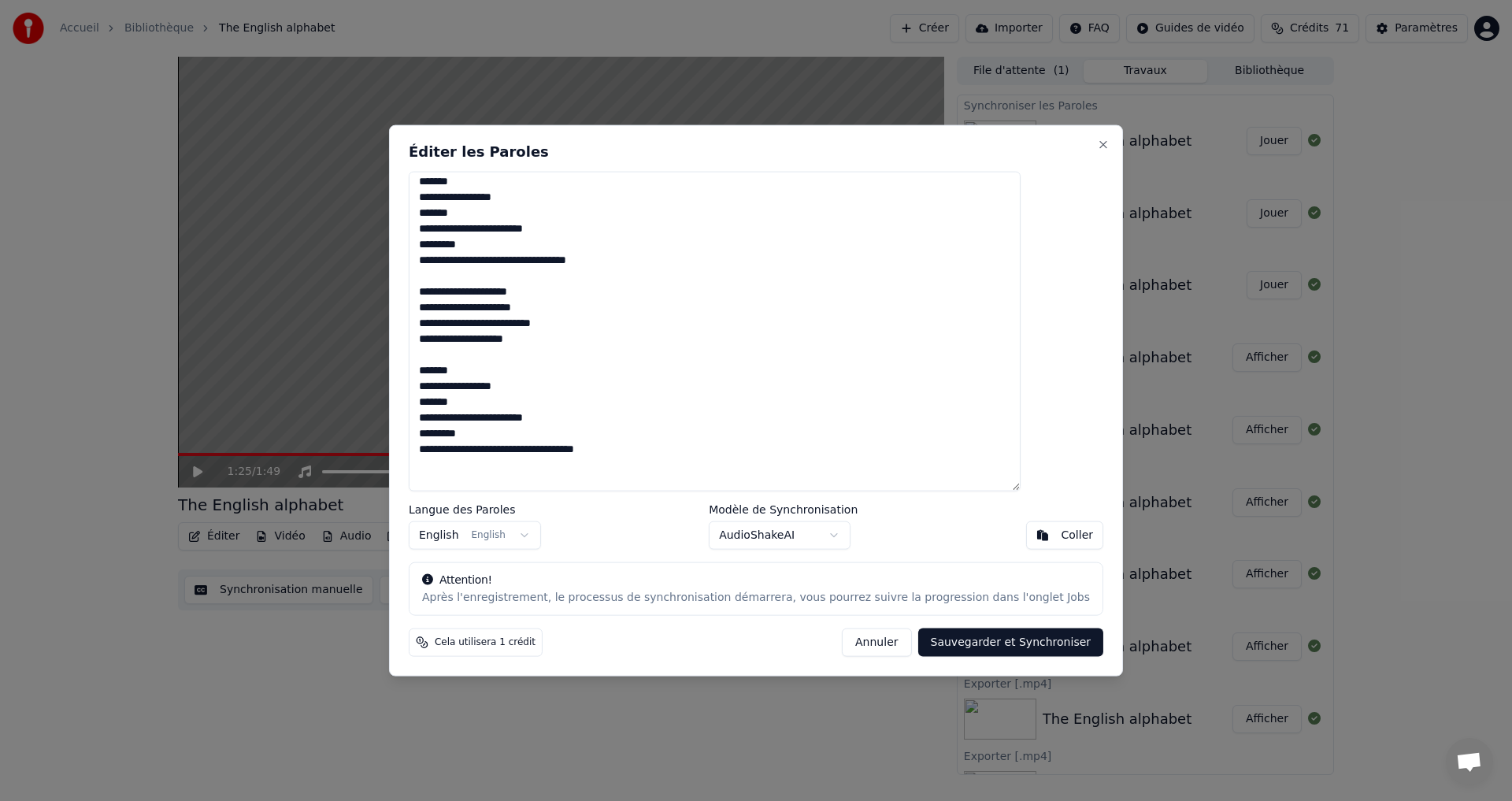
scroll to position [315, 0]
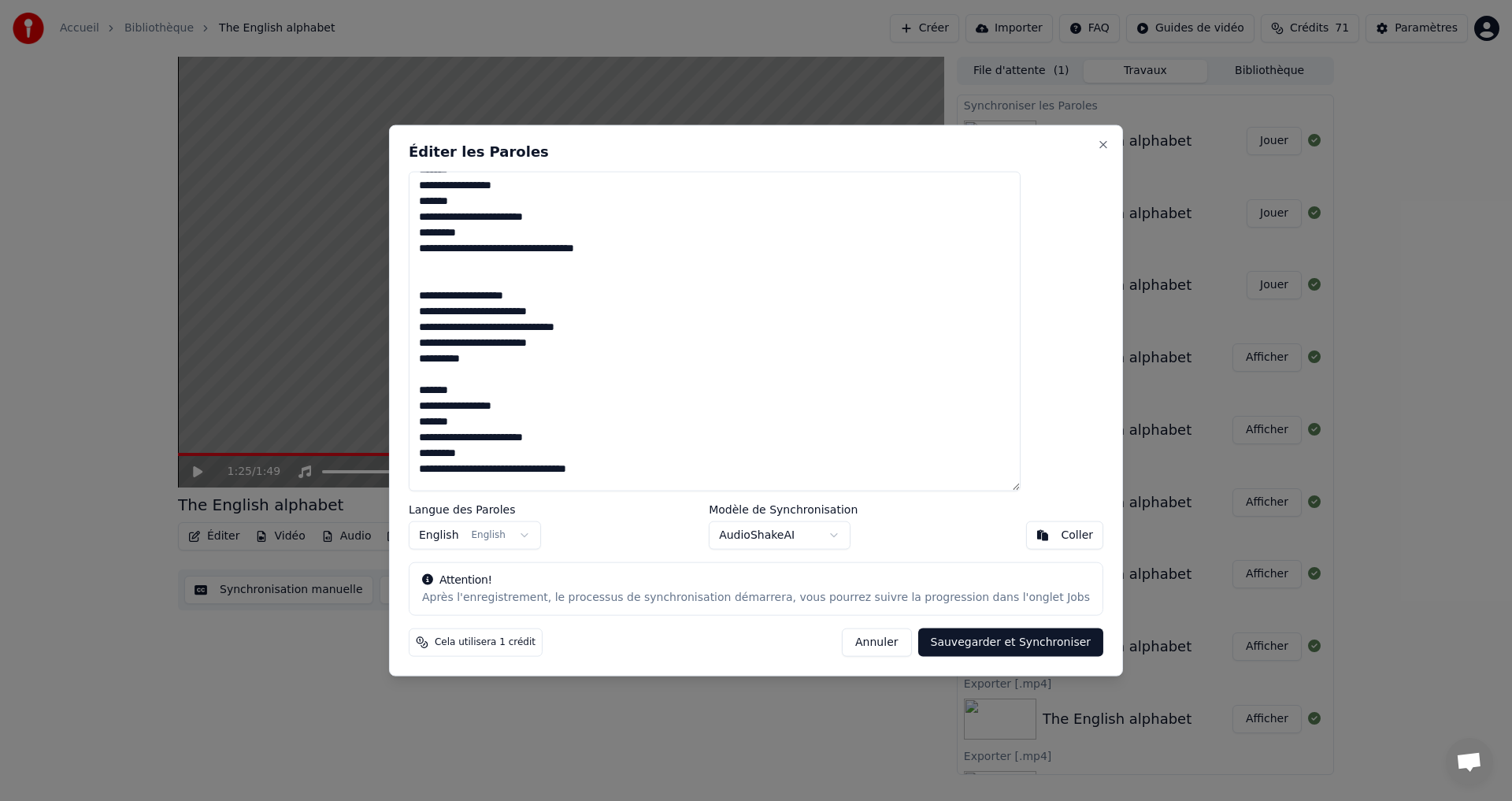
click at [487, 278] on textarea "**********" at bounding box center [714, 331] width 611 height 321
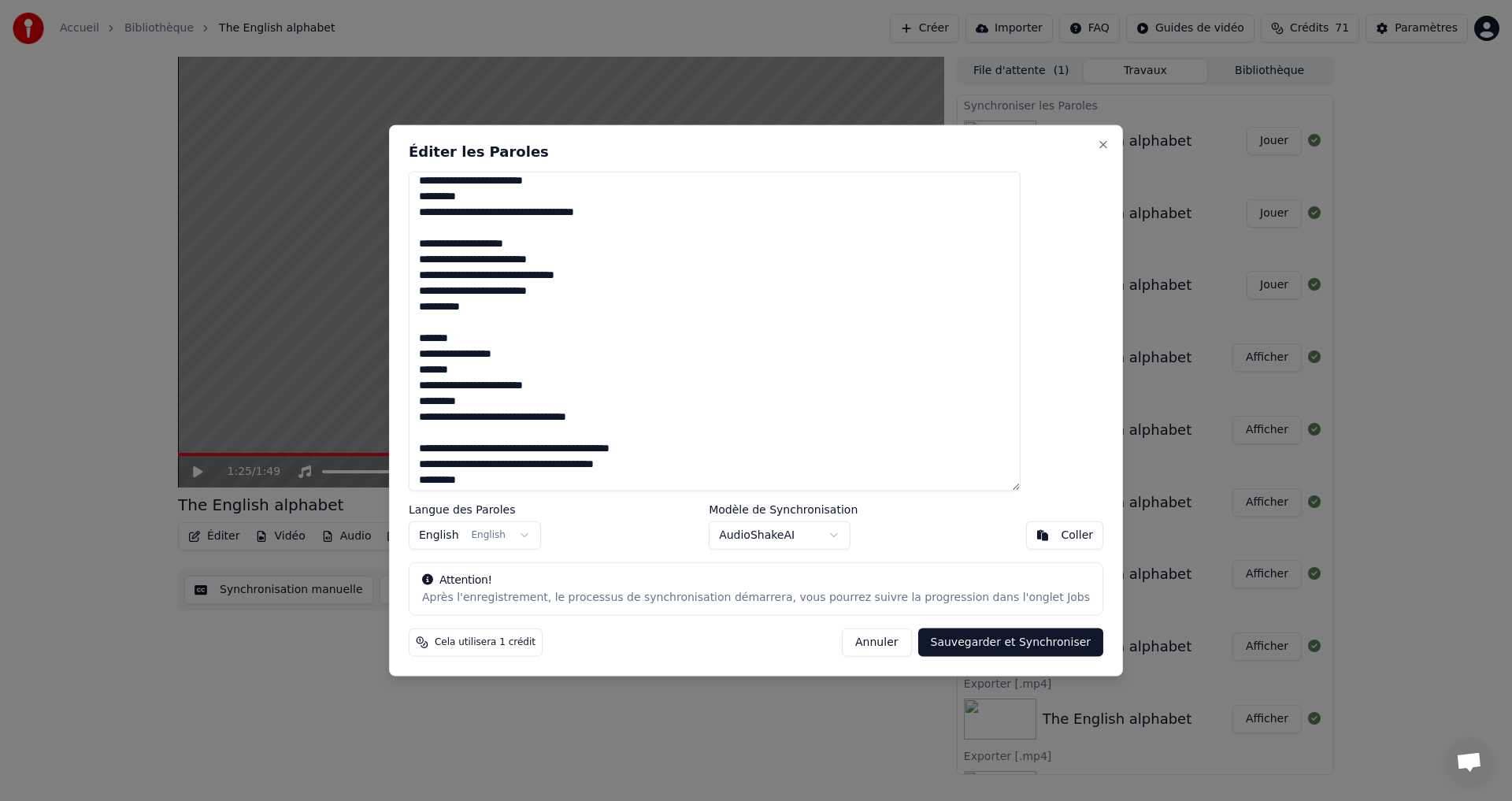
scroll to position [386, 0]
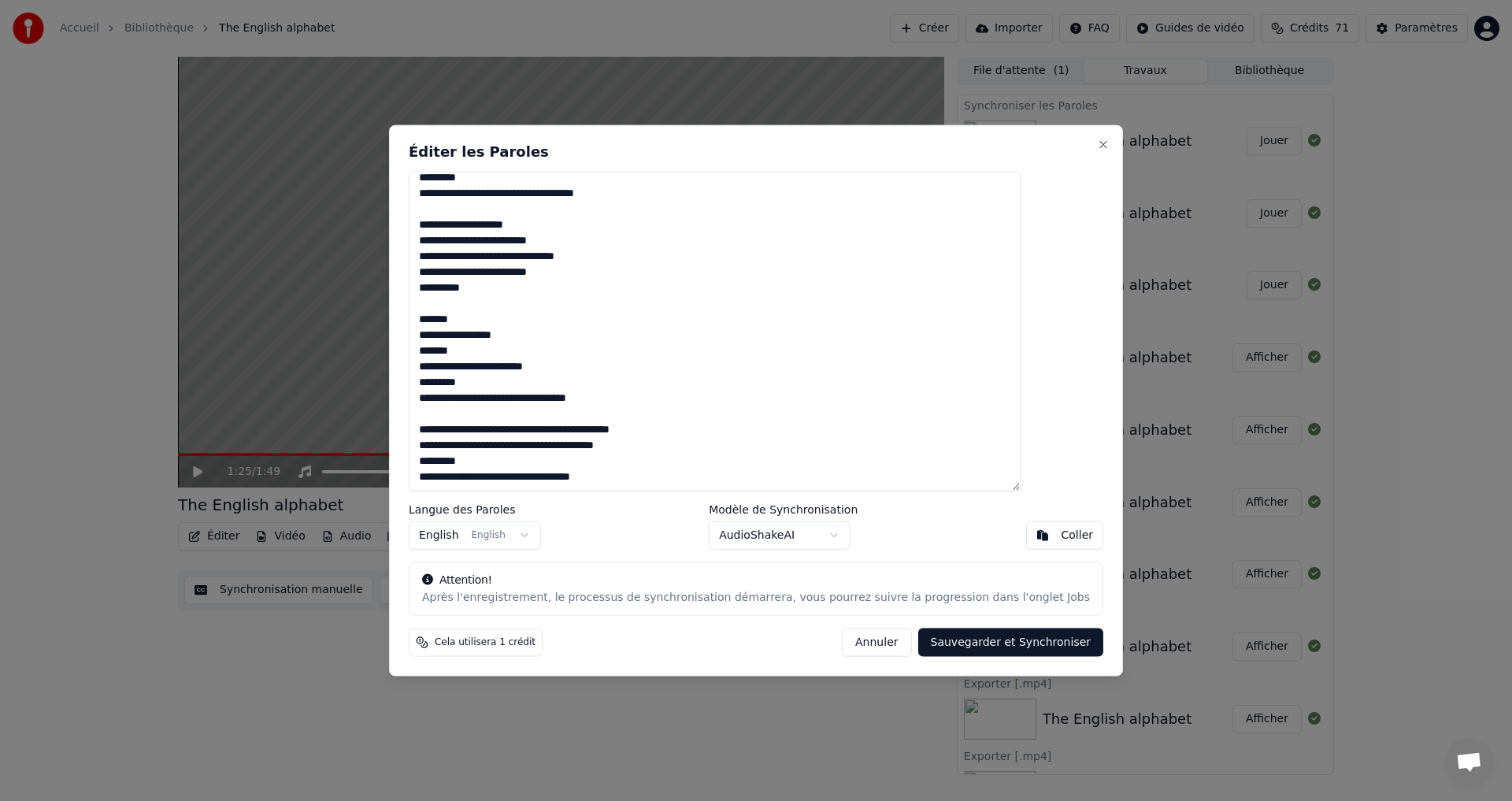
click at [976, 641] on button "Sauvegarder et Synchroniser" at bounding box center [1011, 642] width 186 height 28
type textarea "**********"
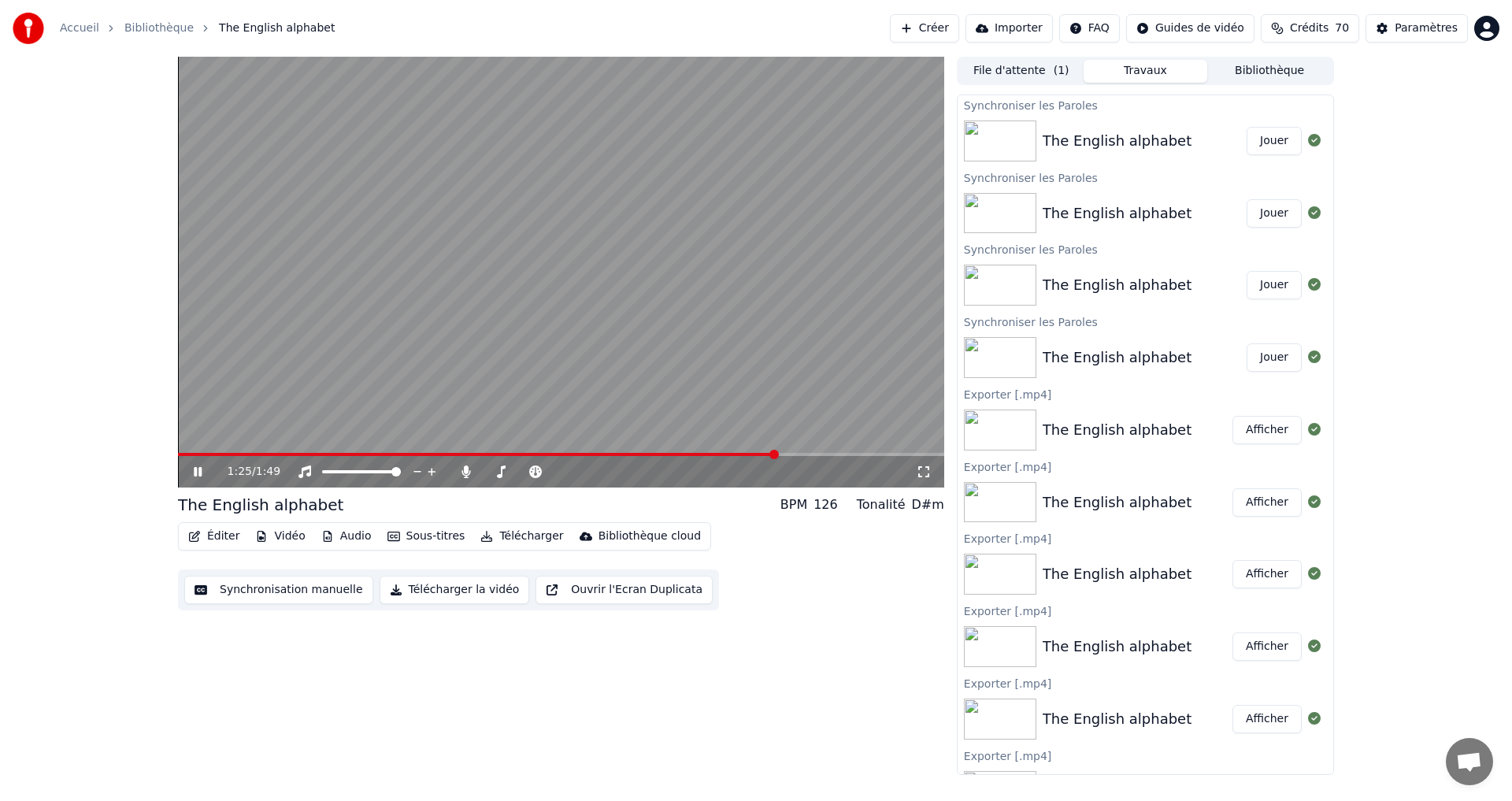
click at [1254, 140] on button "Jouer" at bounding box center [1274, 141] width 55 height 28
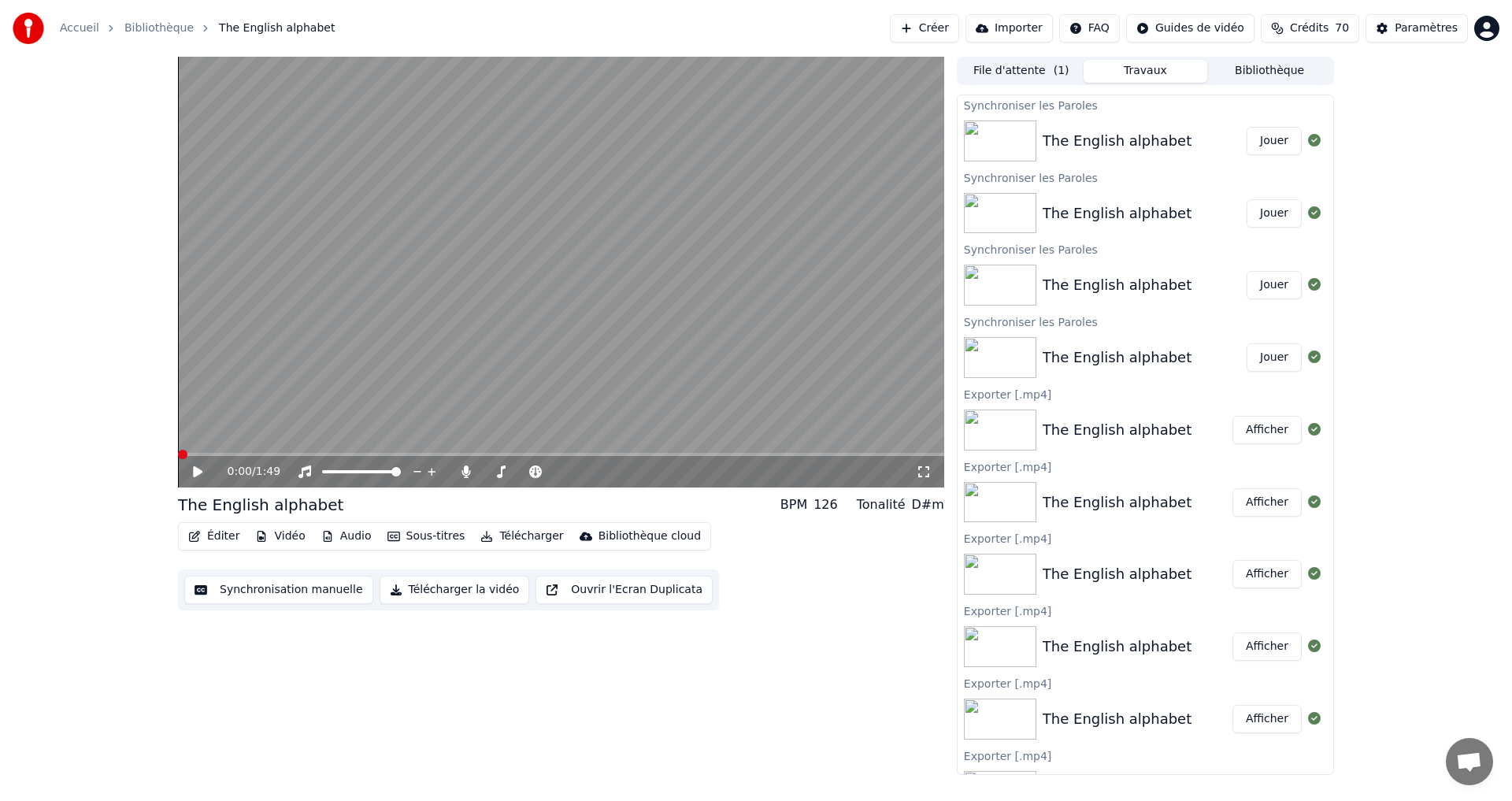
click at [223, 536] on button "Éditer" at bounding box center [214, 536] width 63 height 22
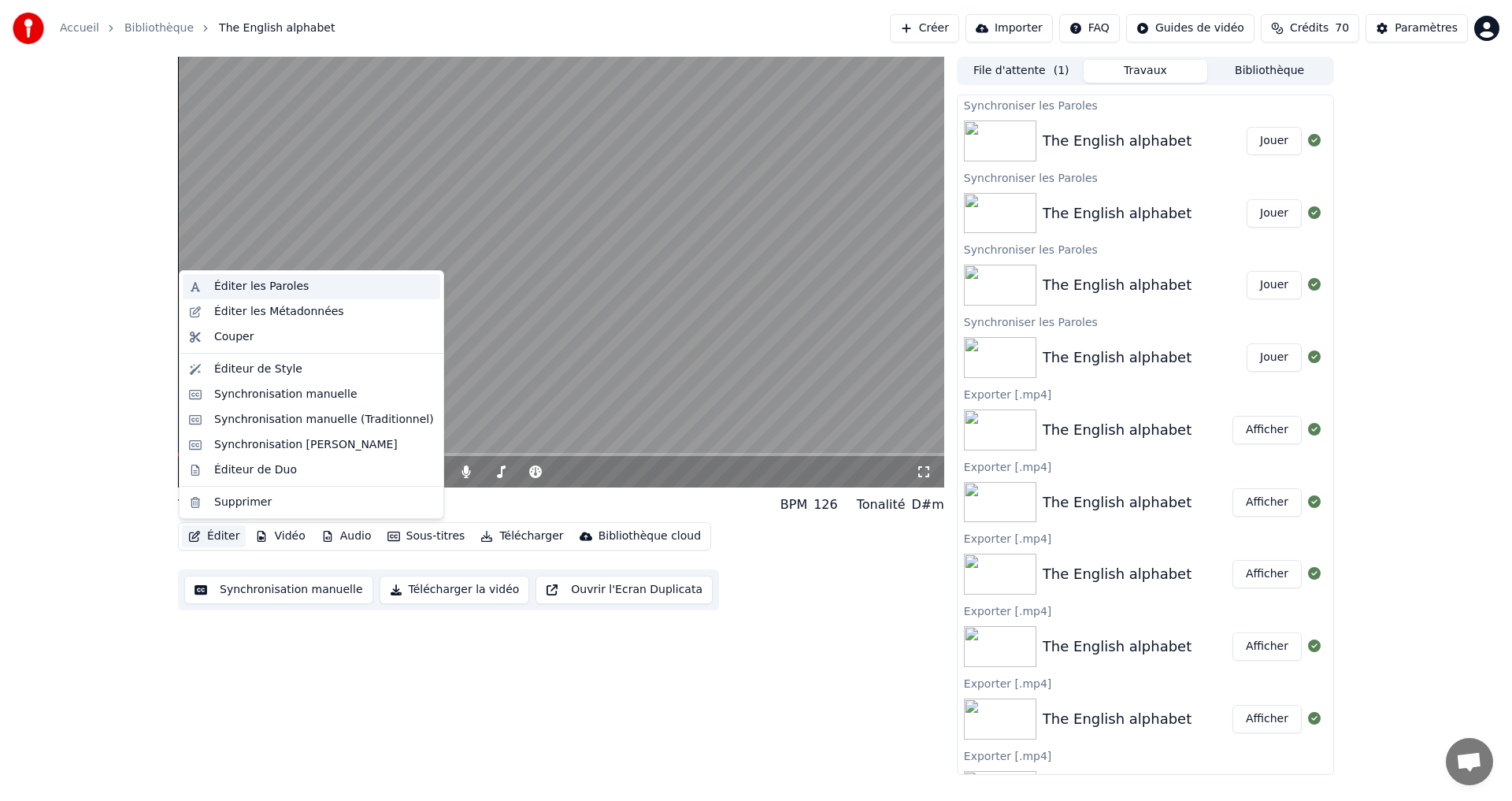
click at [285, 284] on div "Éditer les Paroles" at bounding box center [262, 286] width 94 height 15
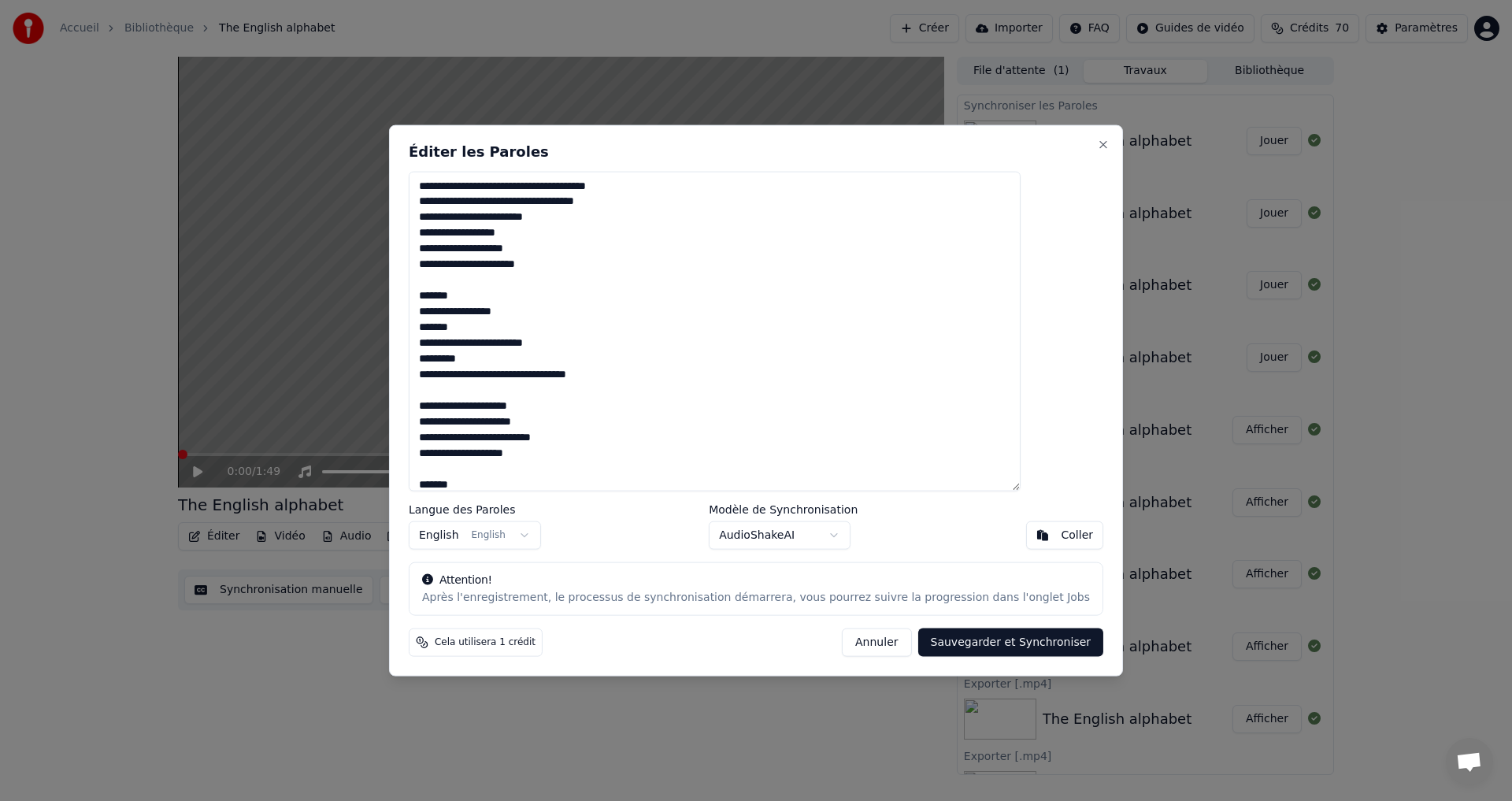
scroll to position [386, 0]
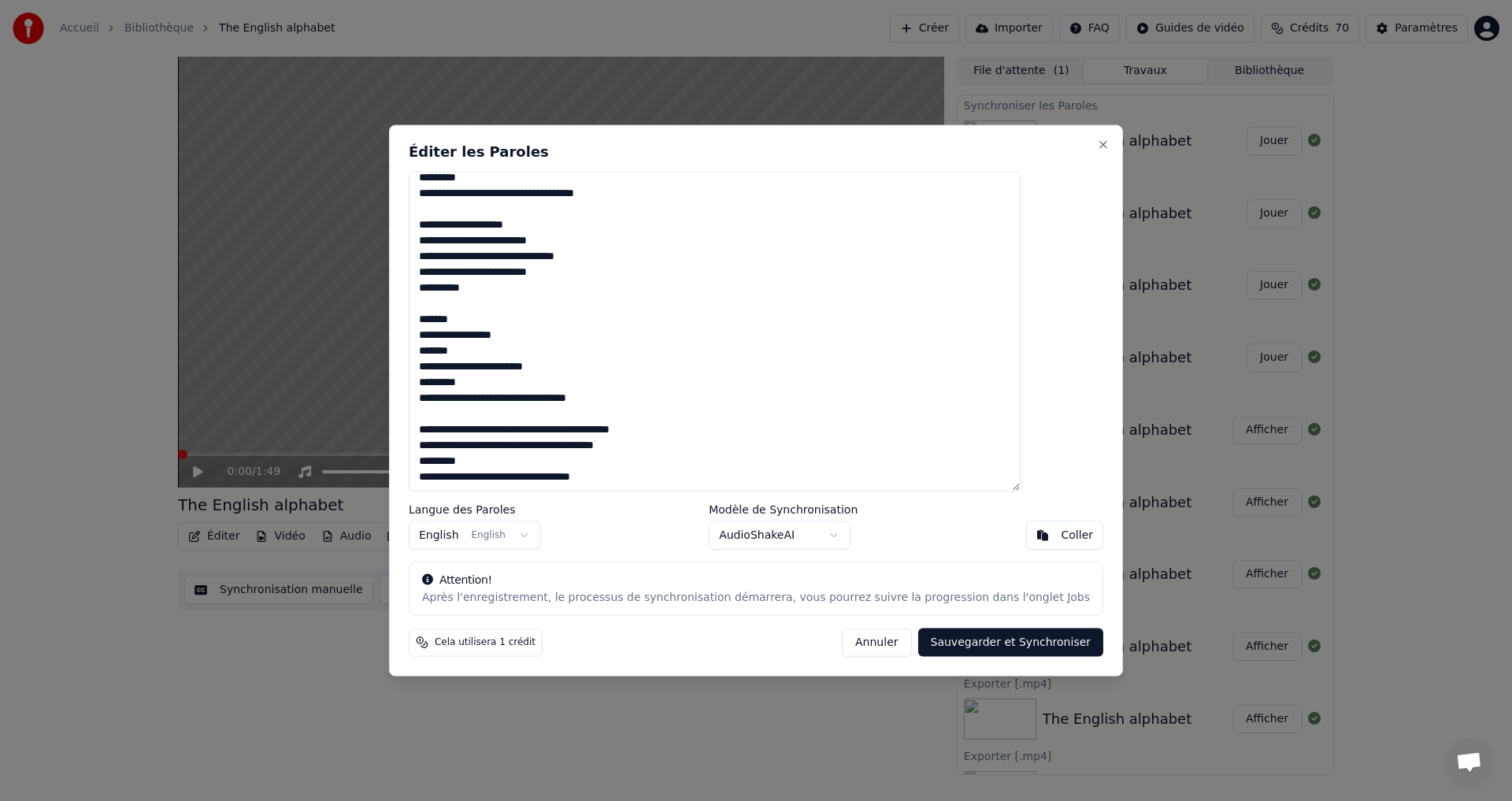
drag, startPoint x: 461, startPoint y: 183, endPoint x: 590, endPoint y: 633, distance: 468.1
click at [590, 633] on div "**********" at bounding box center [756, 400] width 734 height 552
type textarea "**********"
click at [967, 641] on button "Sauvegarder et Synchroniser" at bounding box center [1011, 642] width 186 height 28
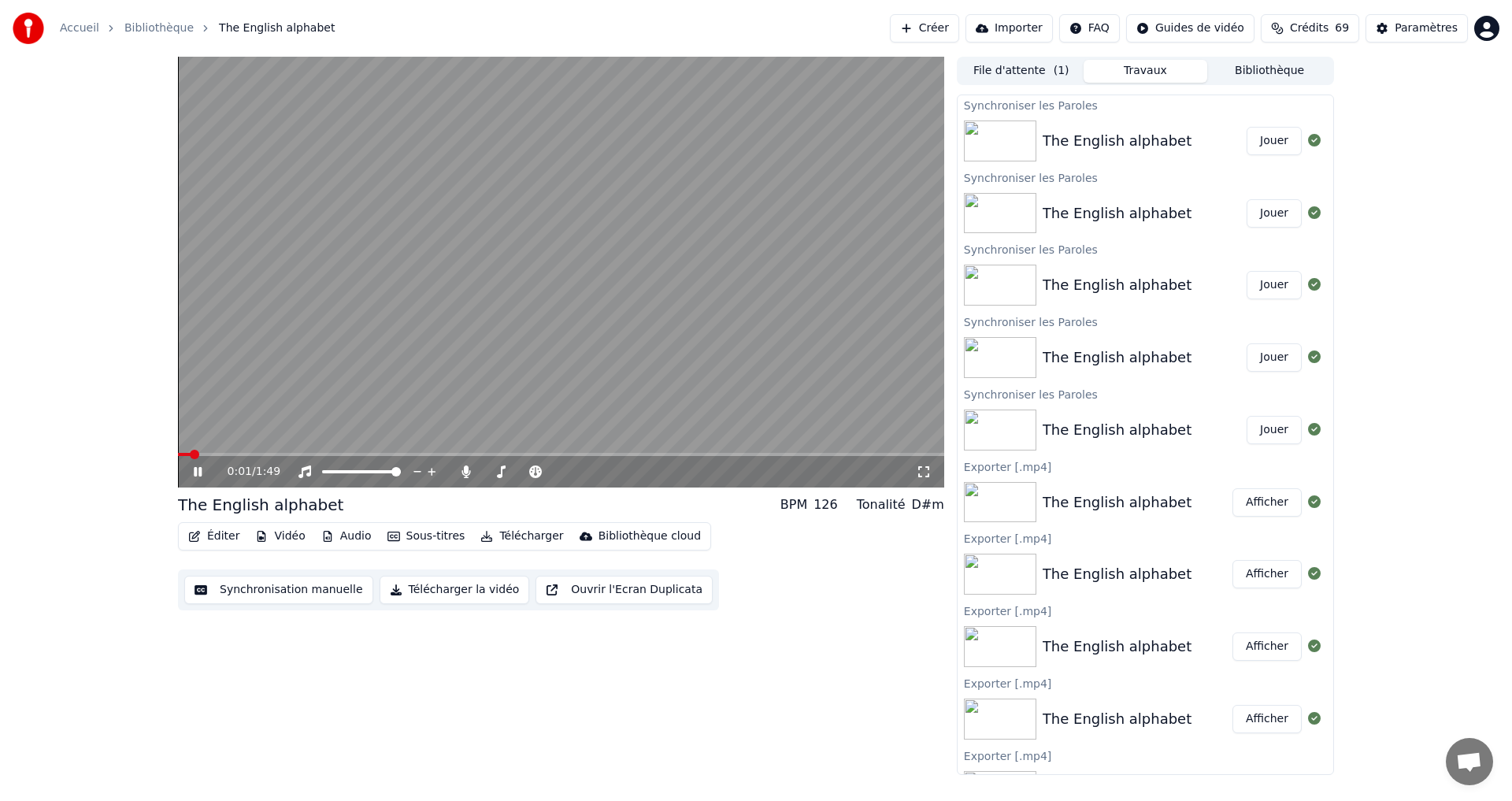
drag, startPoint x: 202, startPoint y: 461, endPoint x: 209, endPoint y: 468, distance: 9.9
click at [202, 461] on div "0:01 / 1:49" at bounding box center [561, 472] width 766 height 32
click at [199, 468] on icon at bounding box center [197, 471] width 8 height 9
click at [1250, 135] on button "Jouer" at bounding box center [1274, 141] width 55 height 28
click at [199, 467] on icon at bounding box center [197, 471] width 8 height 9
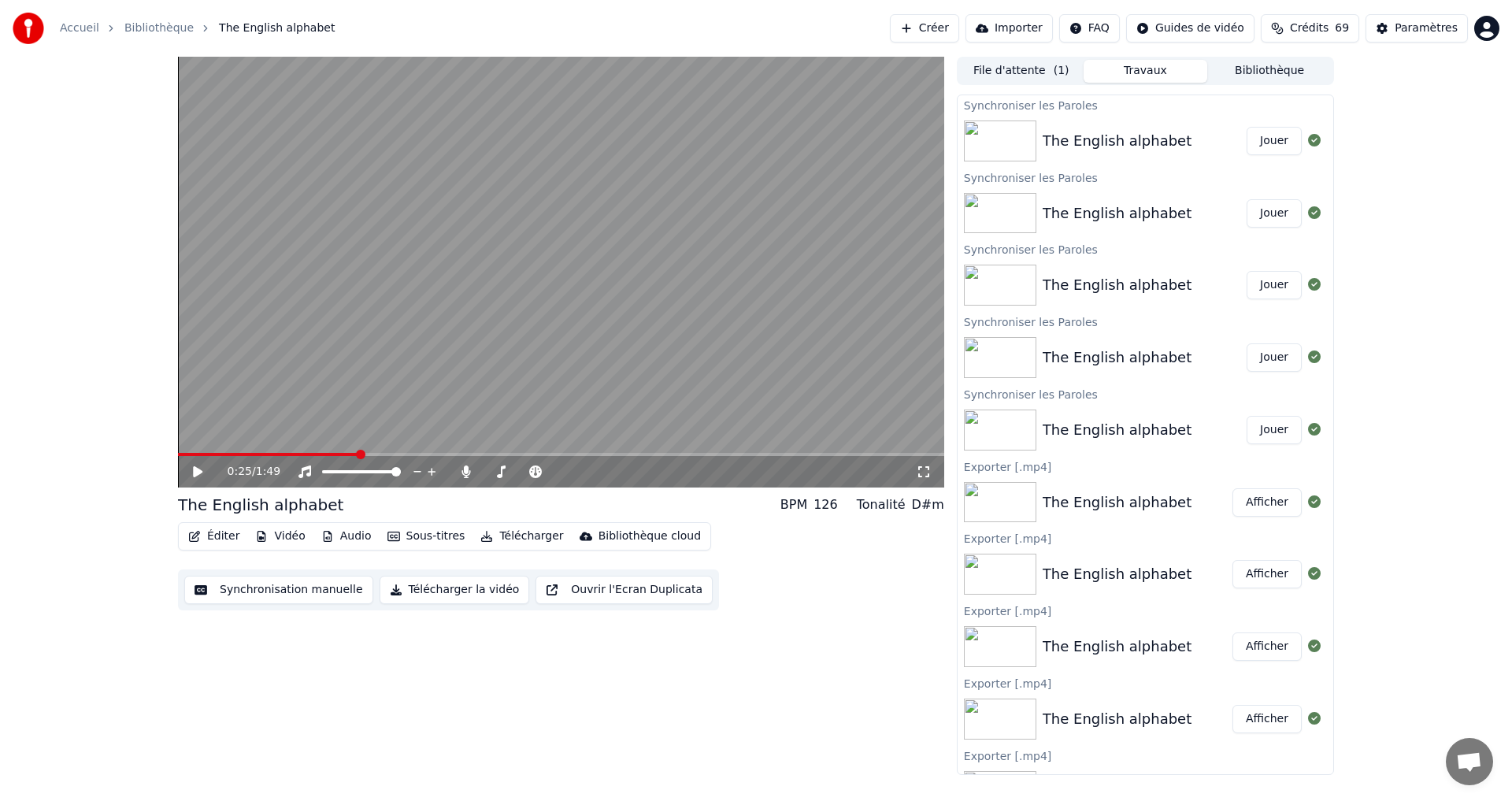
click at [449, 585] on button "Télécharger la vidéo" at bounding box center [455, 589] width 150 height 28
click at [1258, 142] on button "Afficher" at bounding box center [1267, 141] width 69 height 28
